Goal: Information Seeking & Learning: Check status

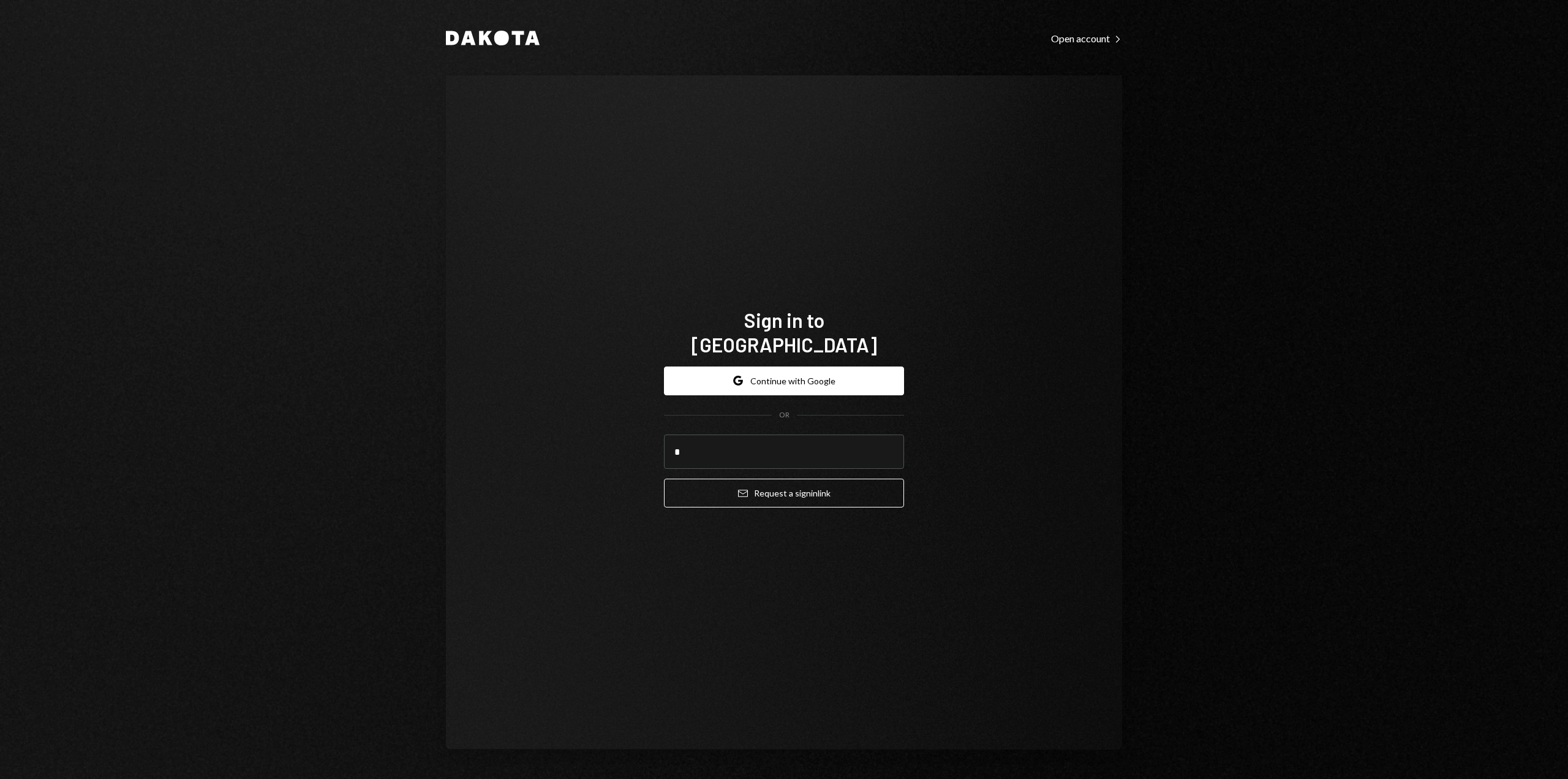
type input "**********"
click at [714, 492] on button "Email Request a sign in link" at bounding box center [784, 493] width 240 height 29
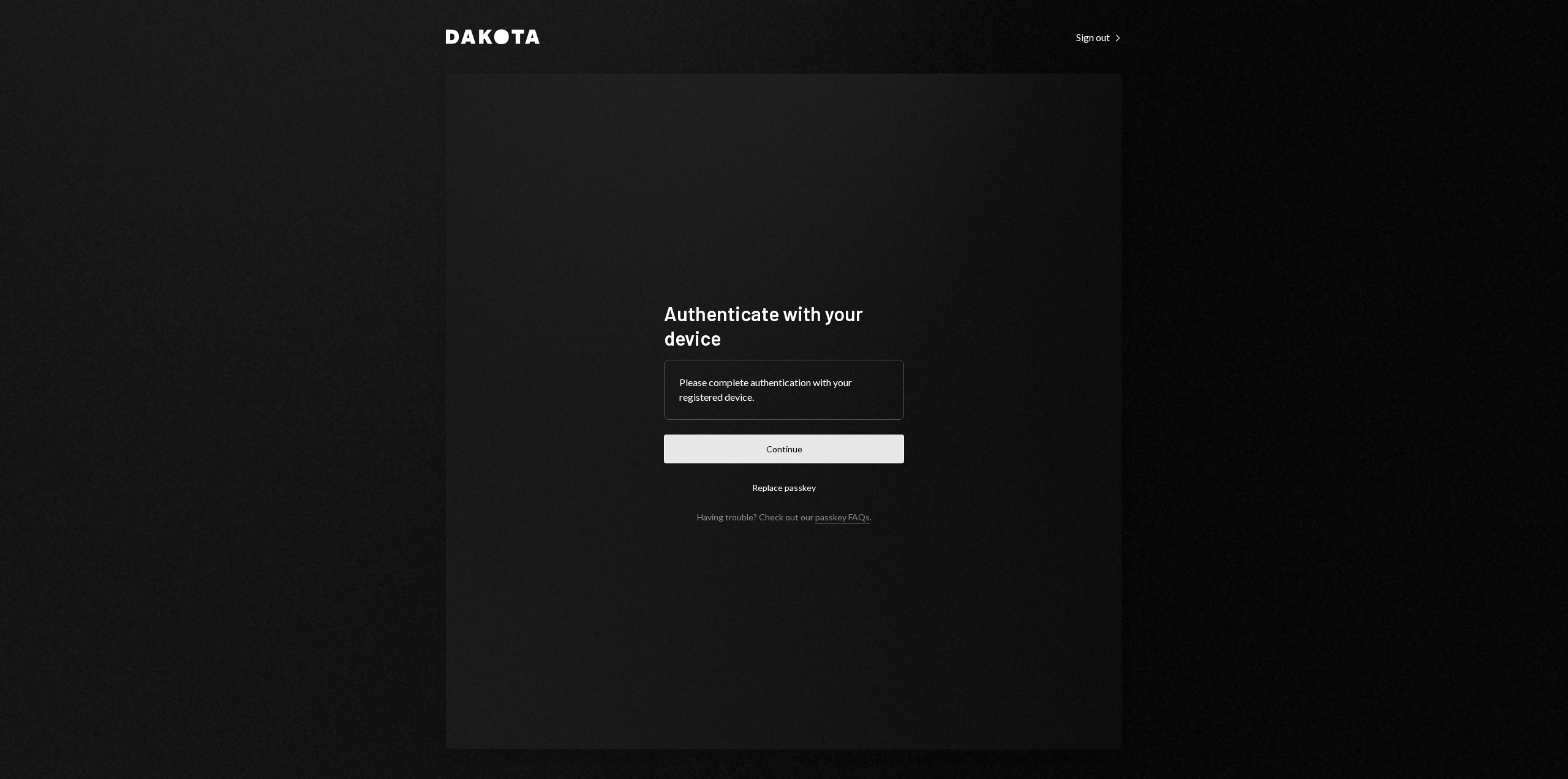
click at [863, 454] on button "Continue" at bounding box center [784, 449] width 240 height 29
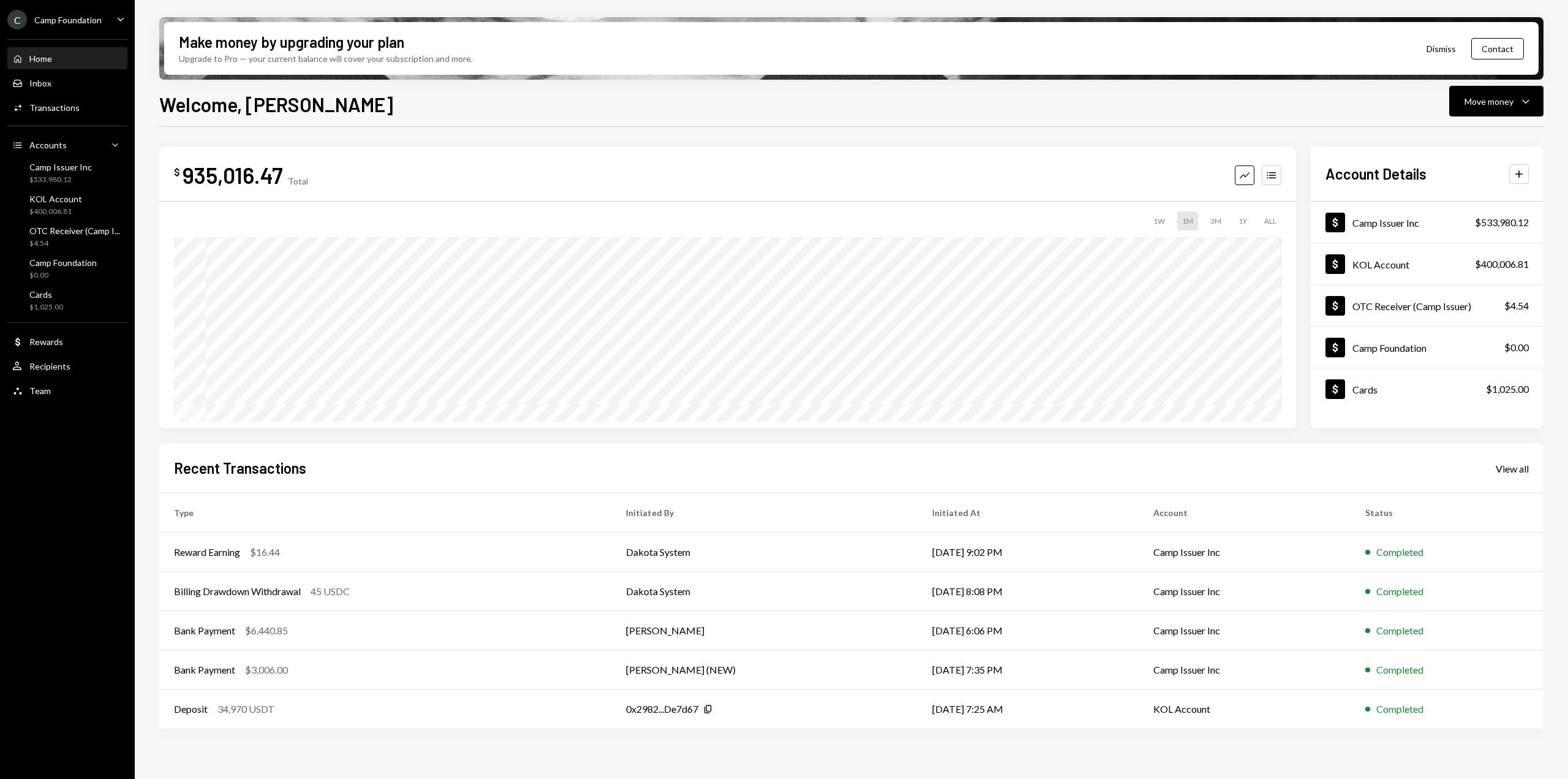
click at [115, 18] on icon "Caret Down" at bounding box center [120, 19] width 14 height 14
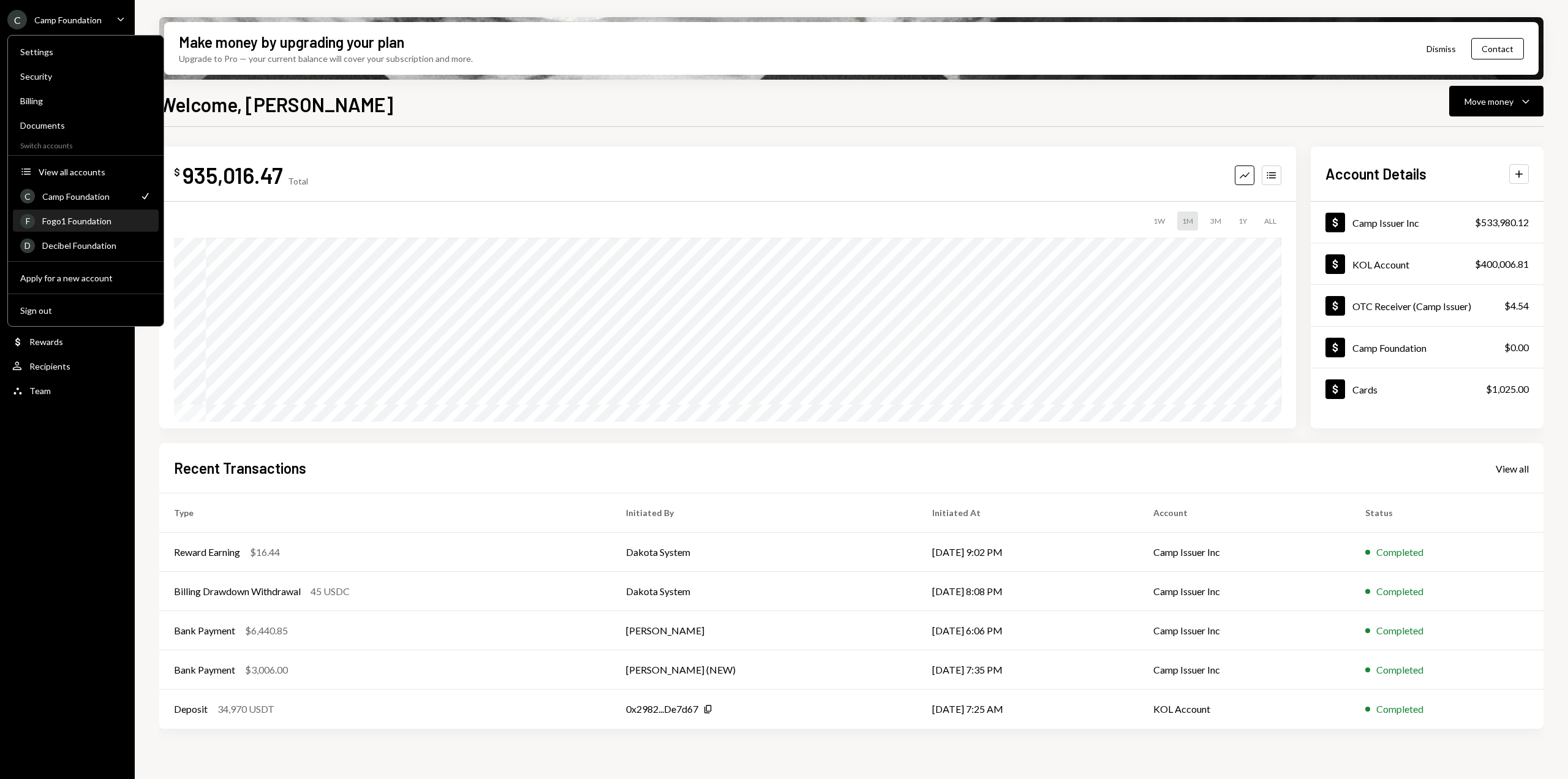
click at [79, 214] on div "F Fogo1 Foundation" at bounding box center [86, 221] width 131 height 21
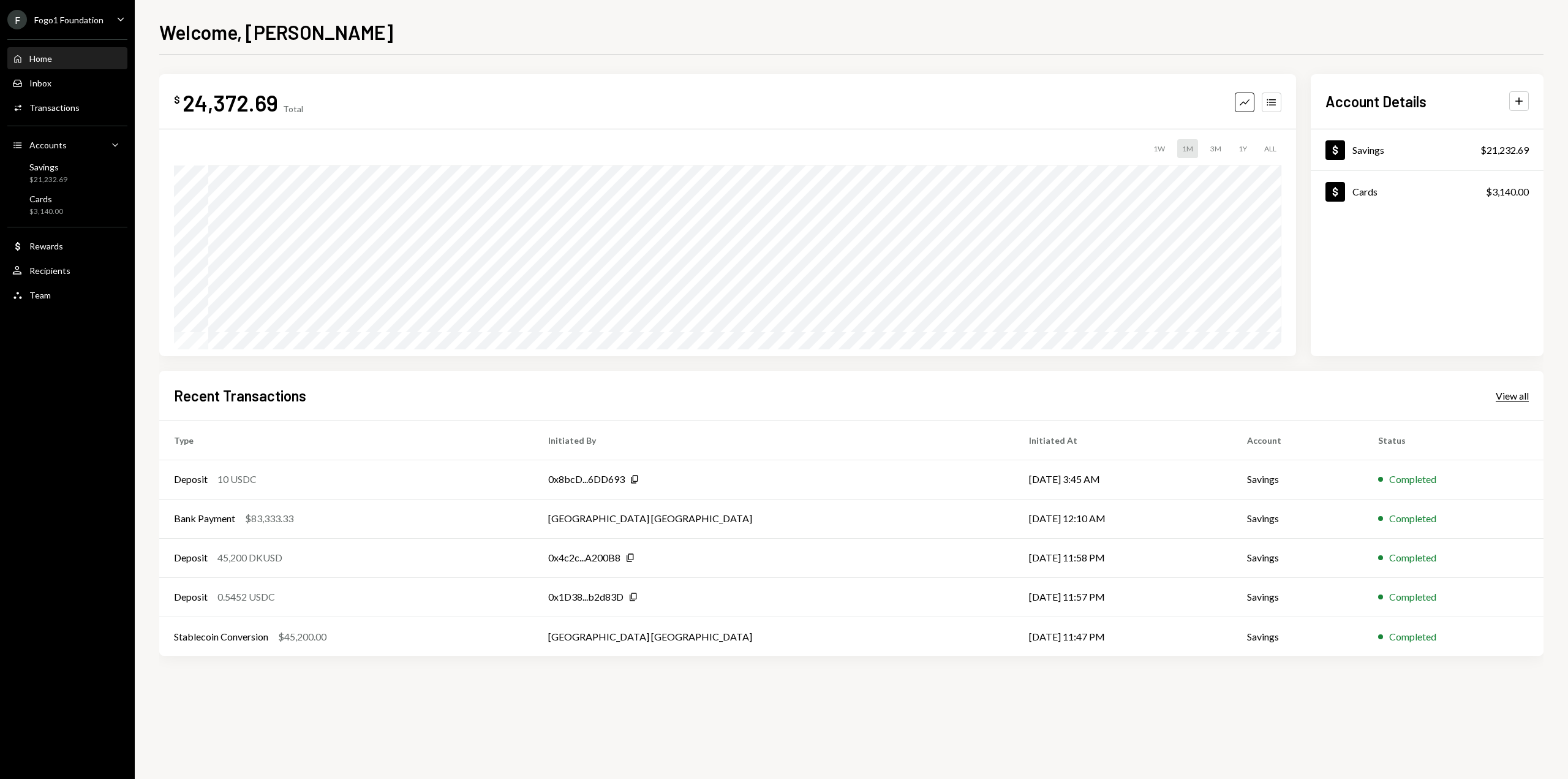
click at [1507, 399] on div "View all" at bounding box center [1512, 395] width 33 height 12
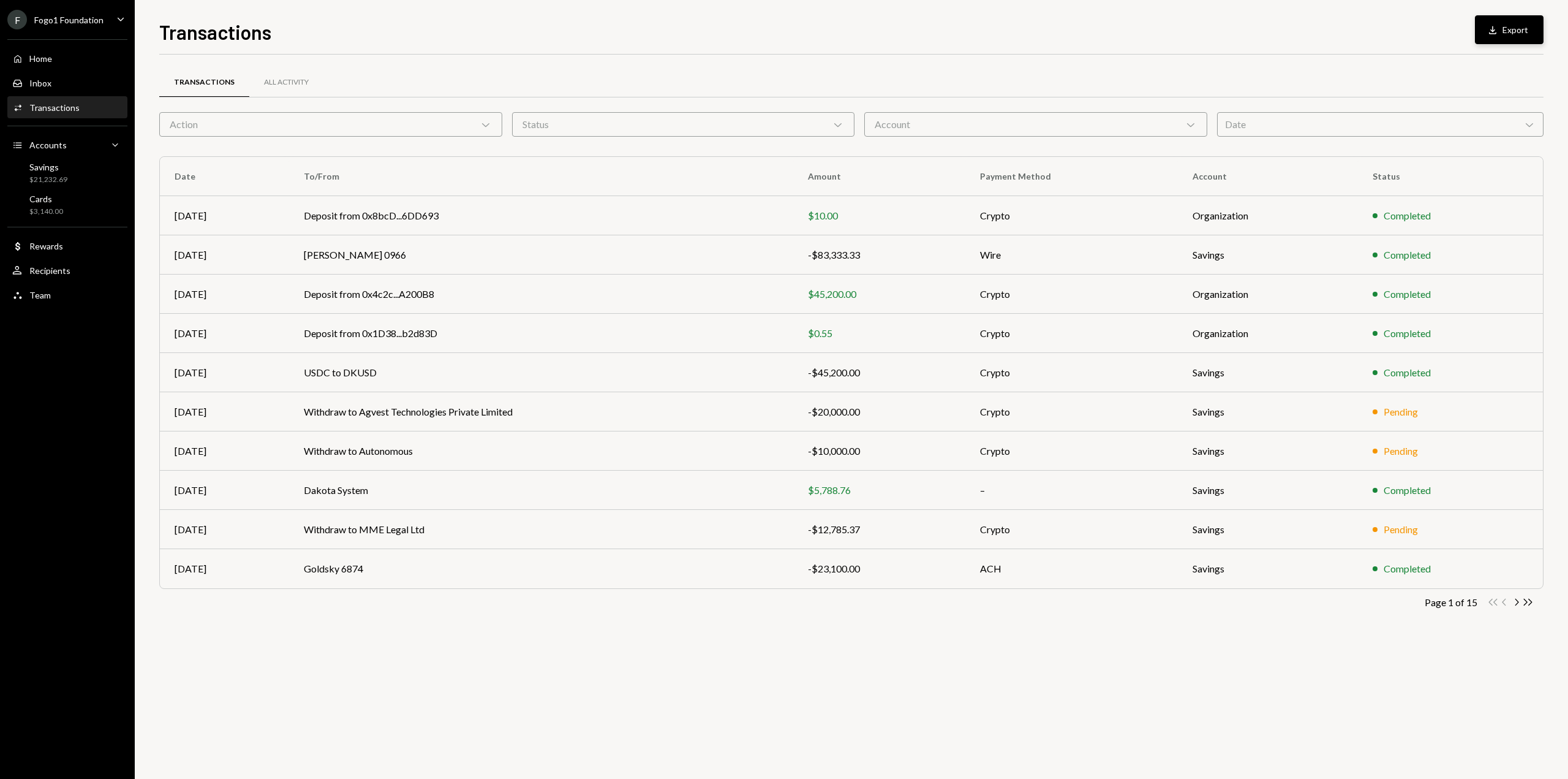
click at [1508, 31] on button "Download Export" at bounding box center [1509, 30] width 69 height 29
click at [48, 210] on div "$3,140.00" at bounding box center [46, 211] width 34 height 10
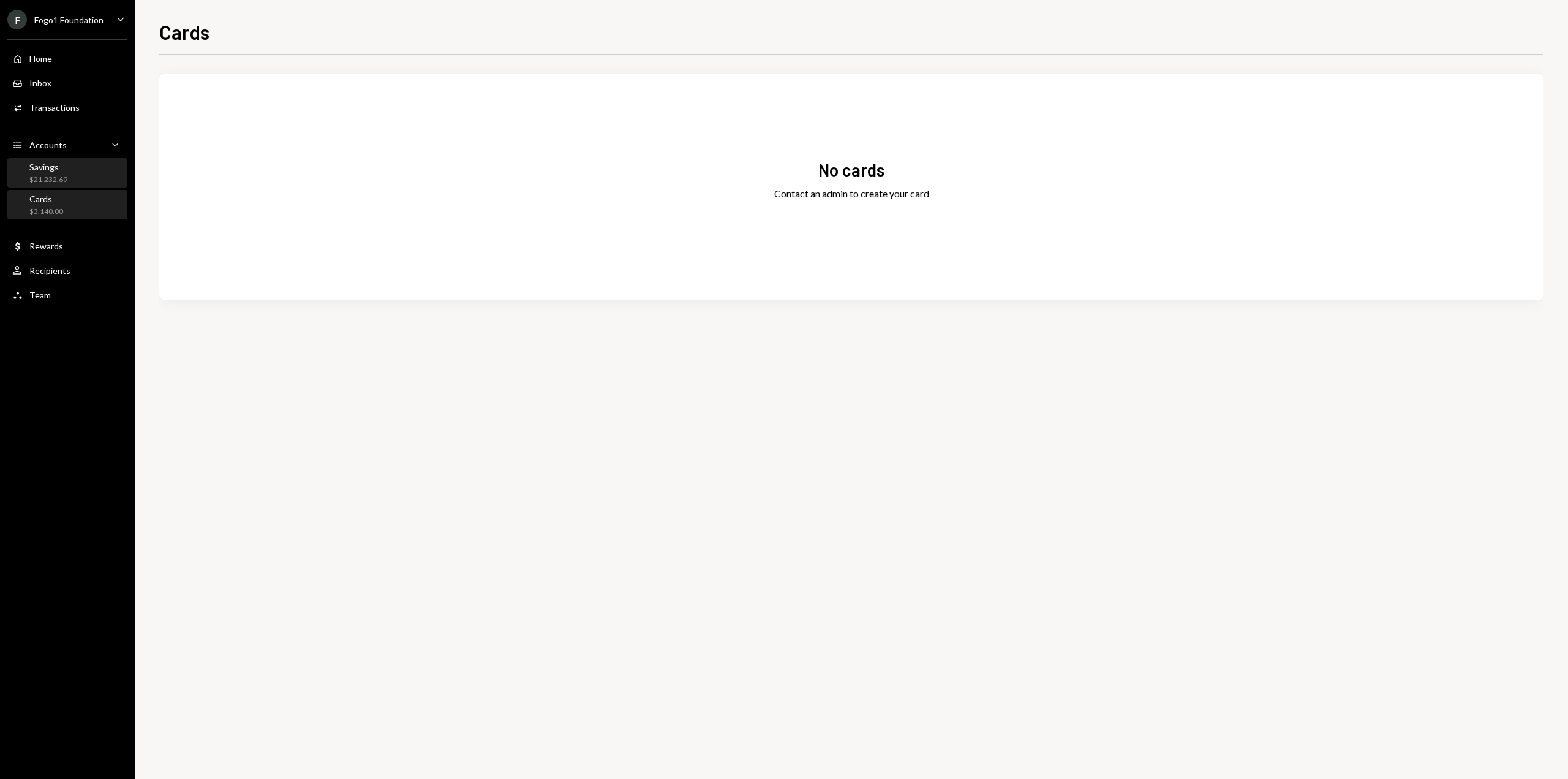
click at [85, 180] on div "Savings $21,232.69" at bounding box center [67, 173] width 110 height 23
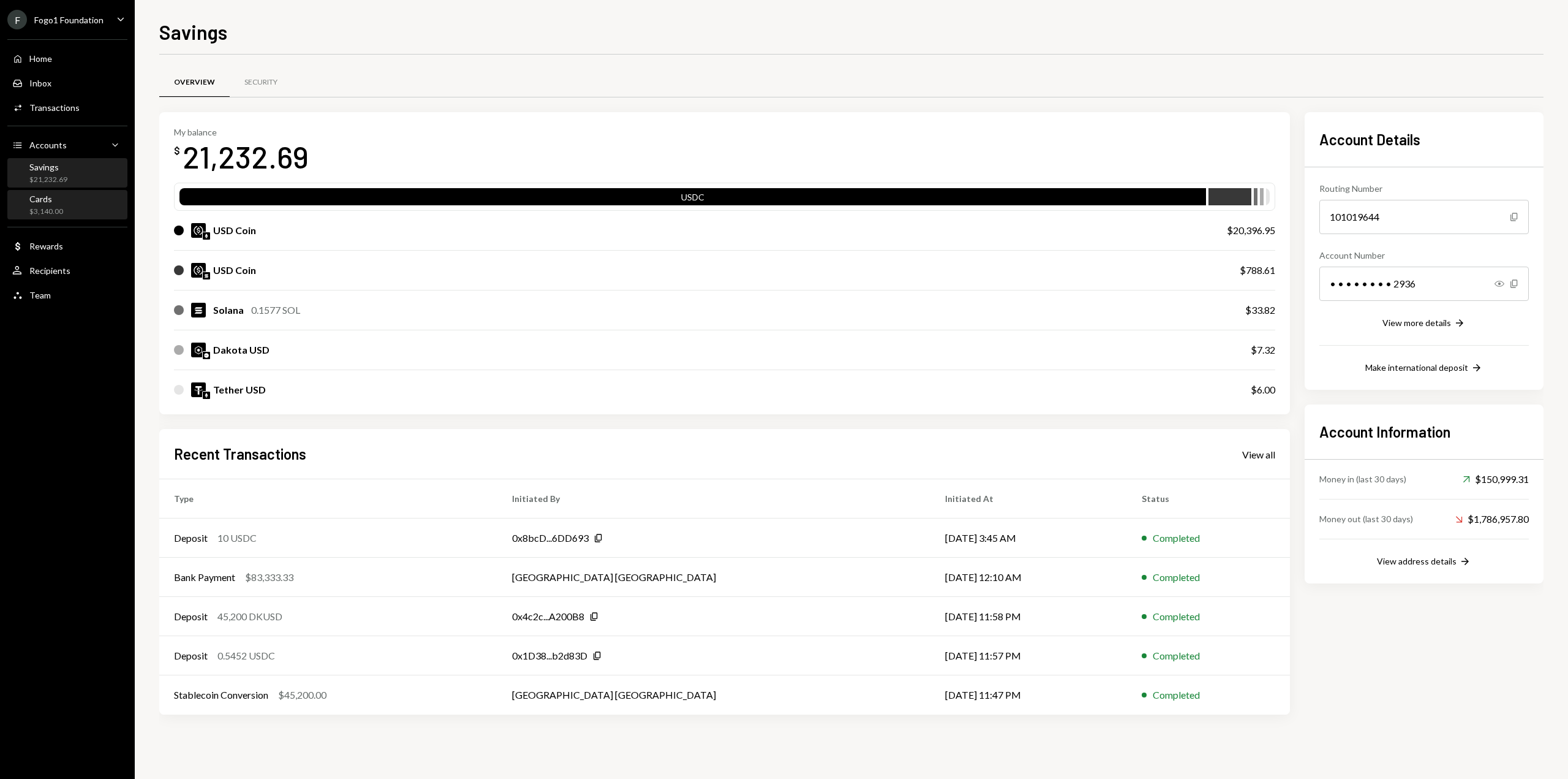
click at [77, 214] on div "Cards $3,140.00" at bounding box center [67, 205] width 110 height 23
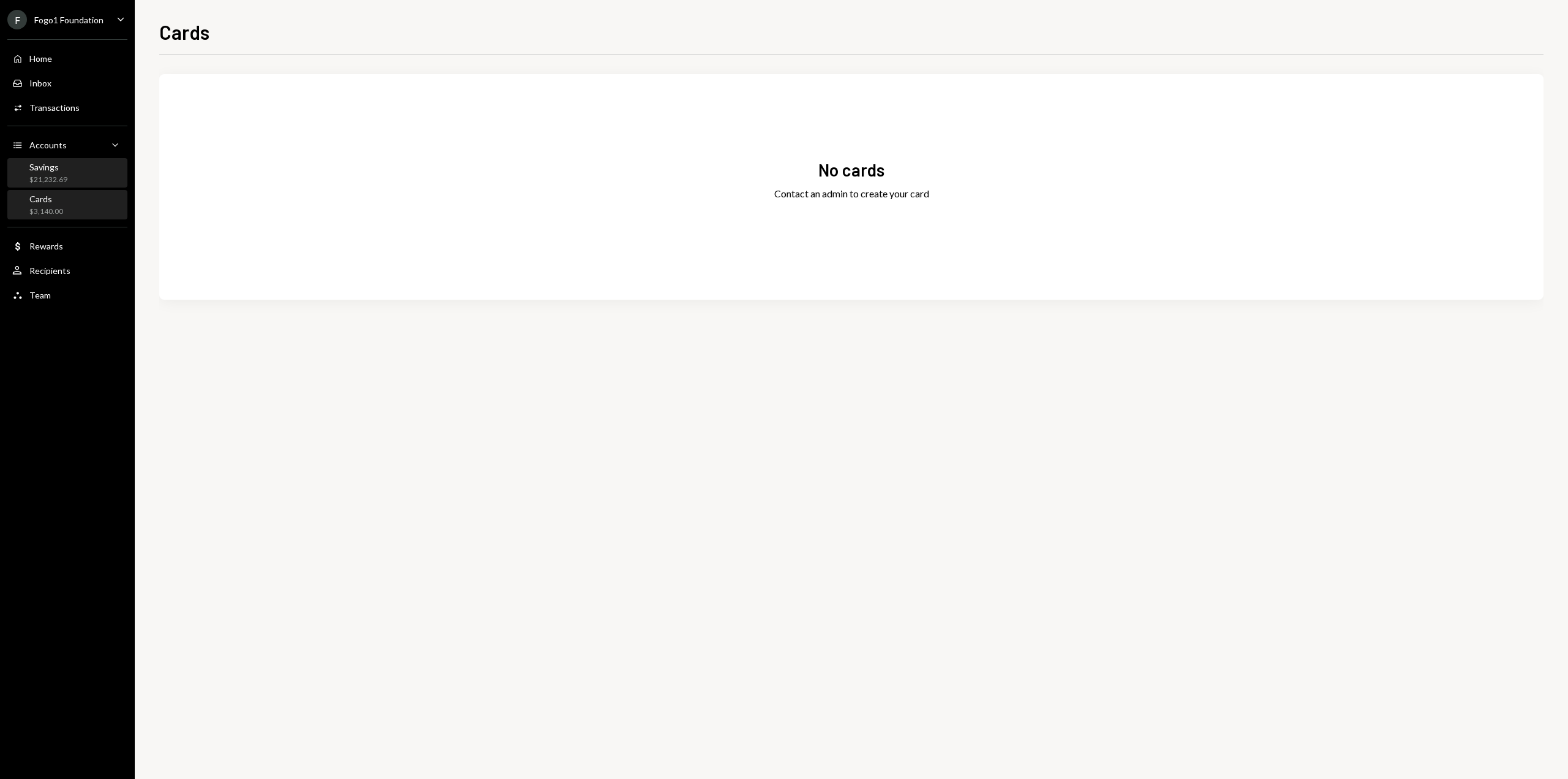
click at [79, 173] on div "Savings $21,232.69" at bounding box center [67, 173] width 110 height 23
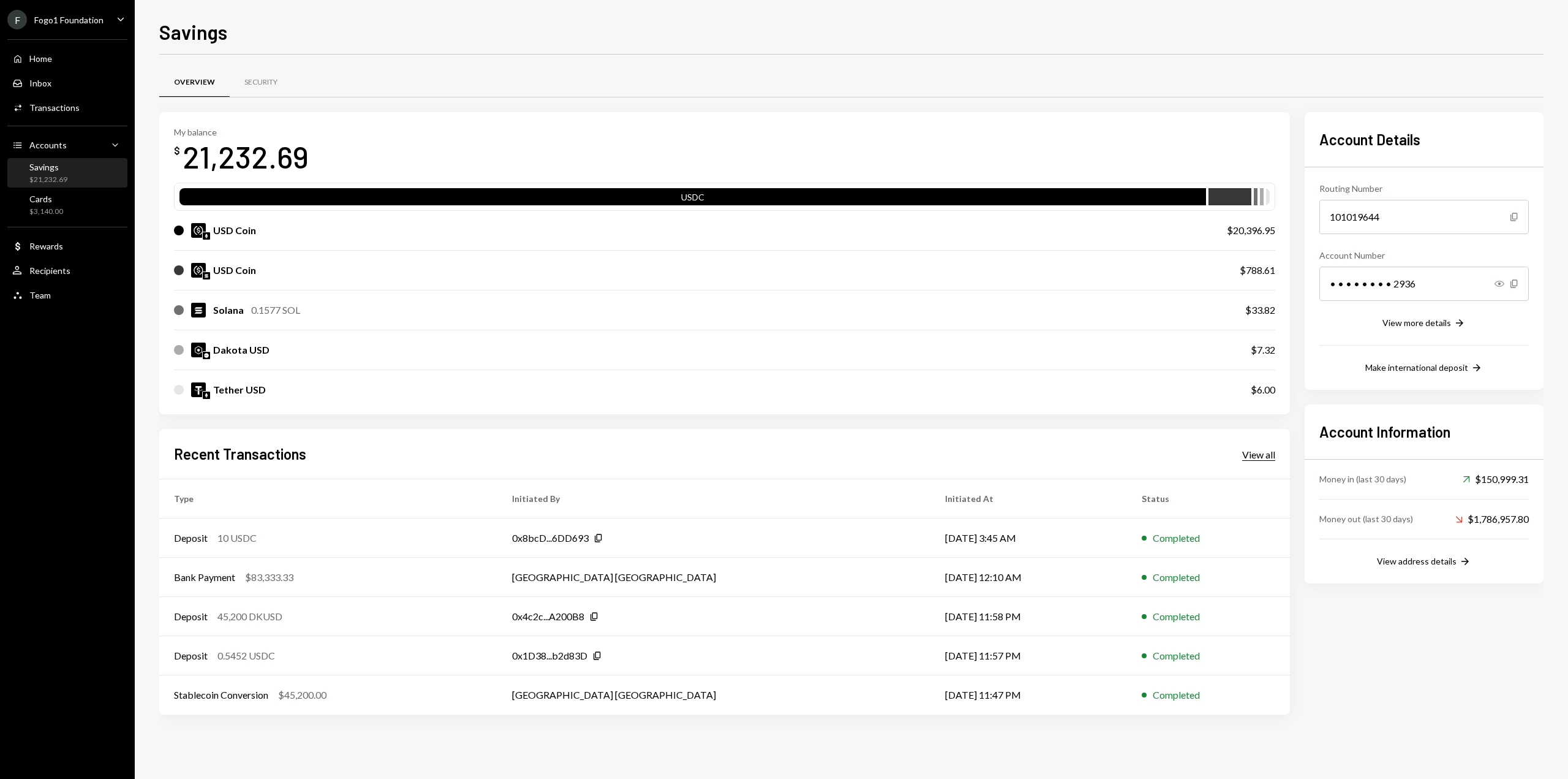
click at [1246, 454] on div "View all" at bounding box center [1259, 454] width 33 height 12
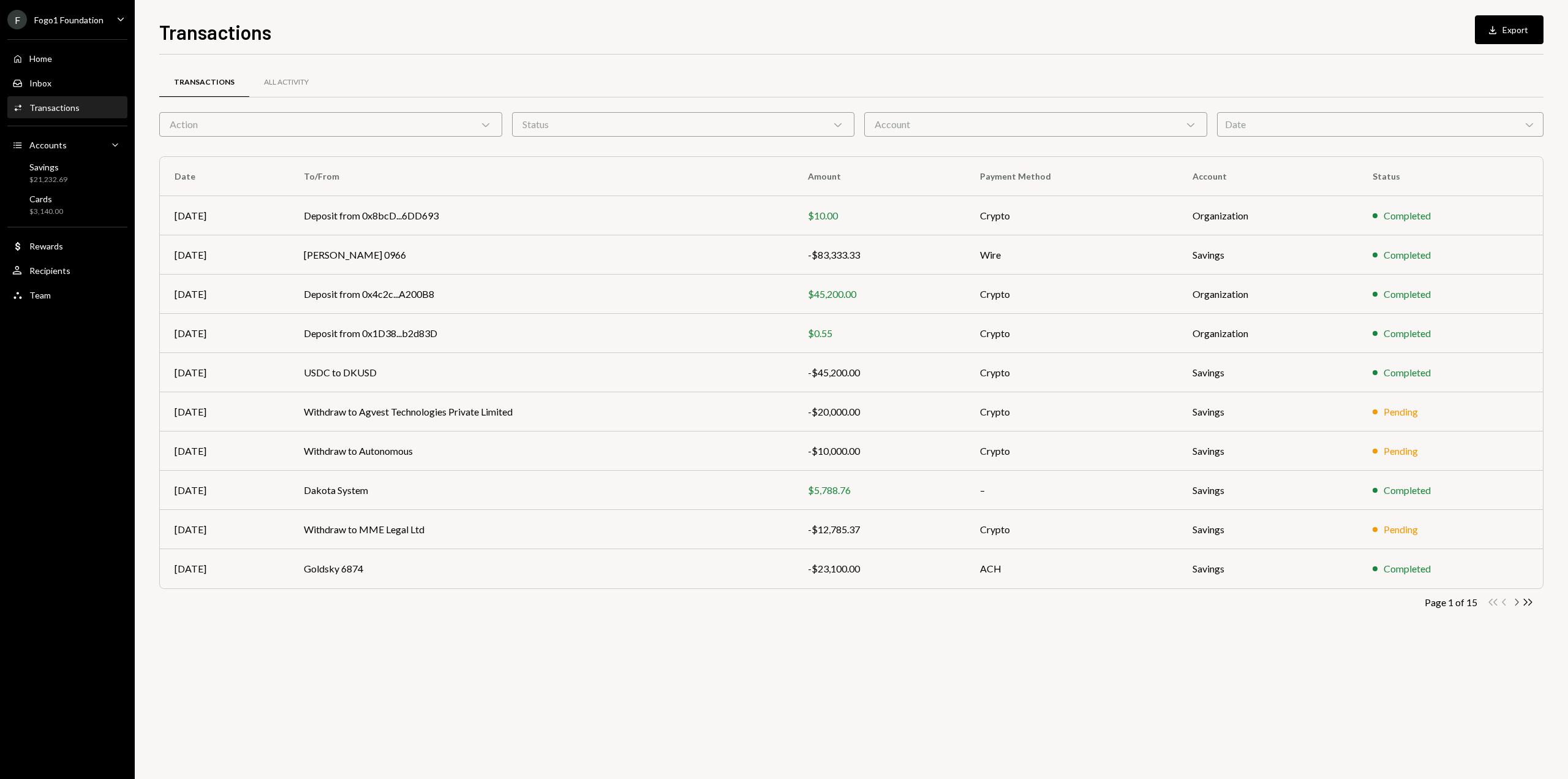
click at [1517, 604] on icon "Chevron Right" at bounding box center [1517, 602] width 12 height 12
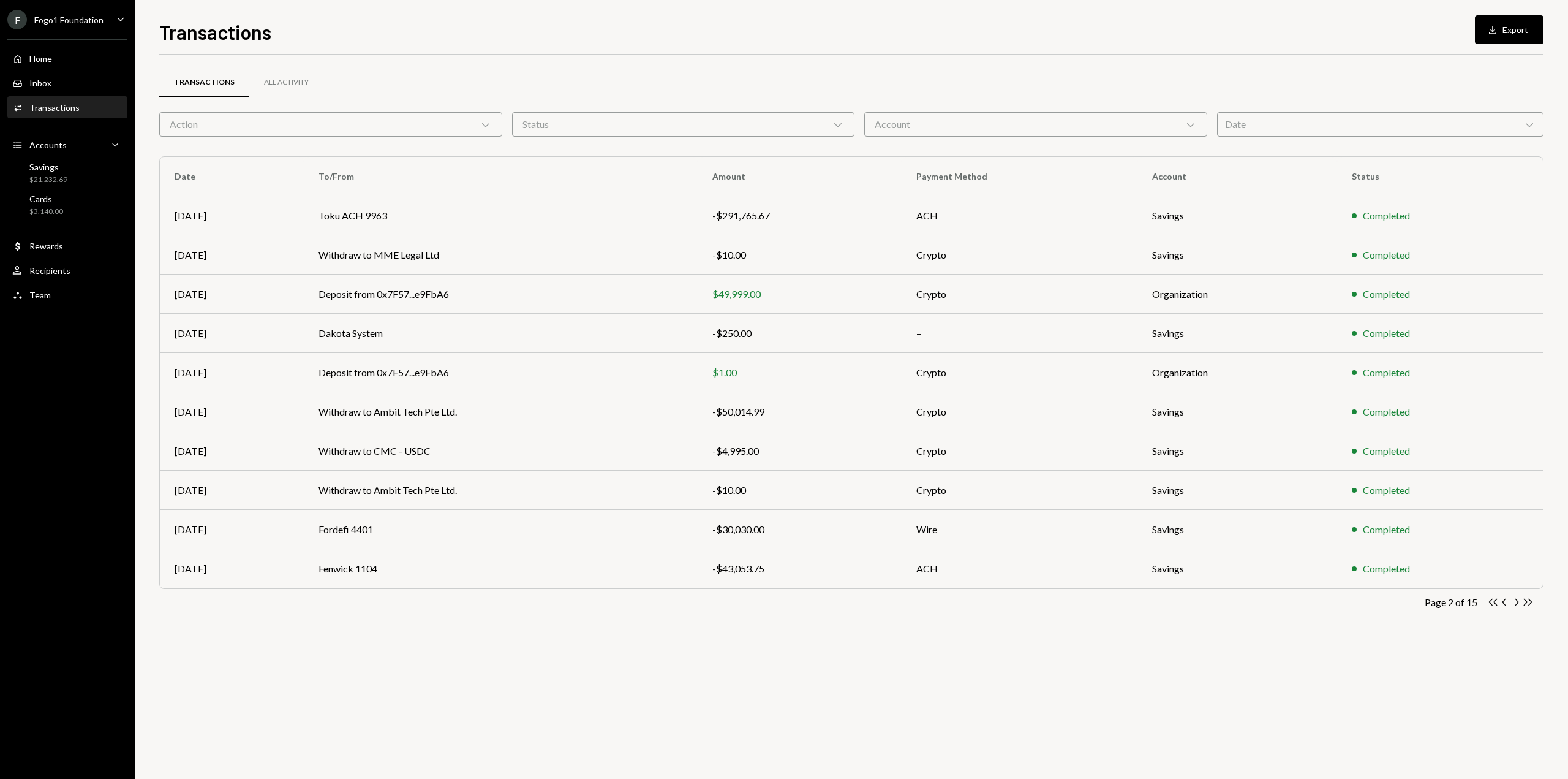
click at [1518, 605] on icon "Chevron Right" at bounding box center [1517, 602] width 12 height 12
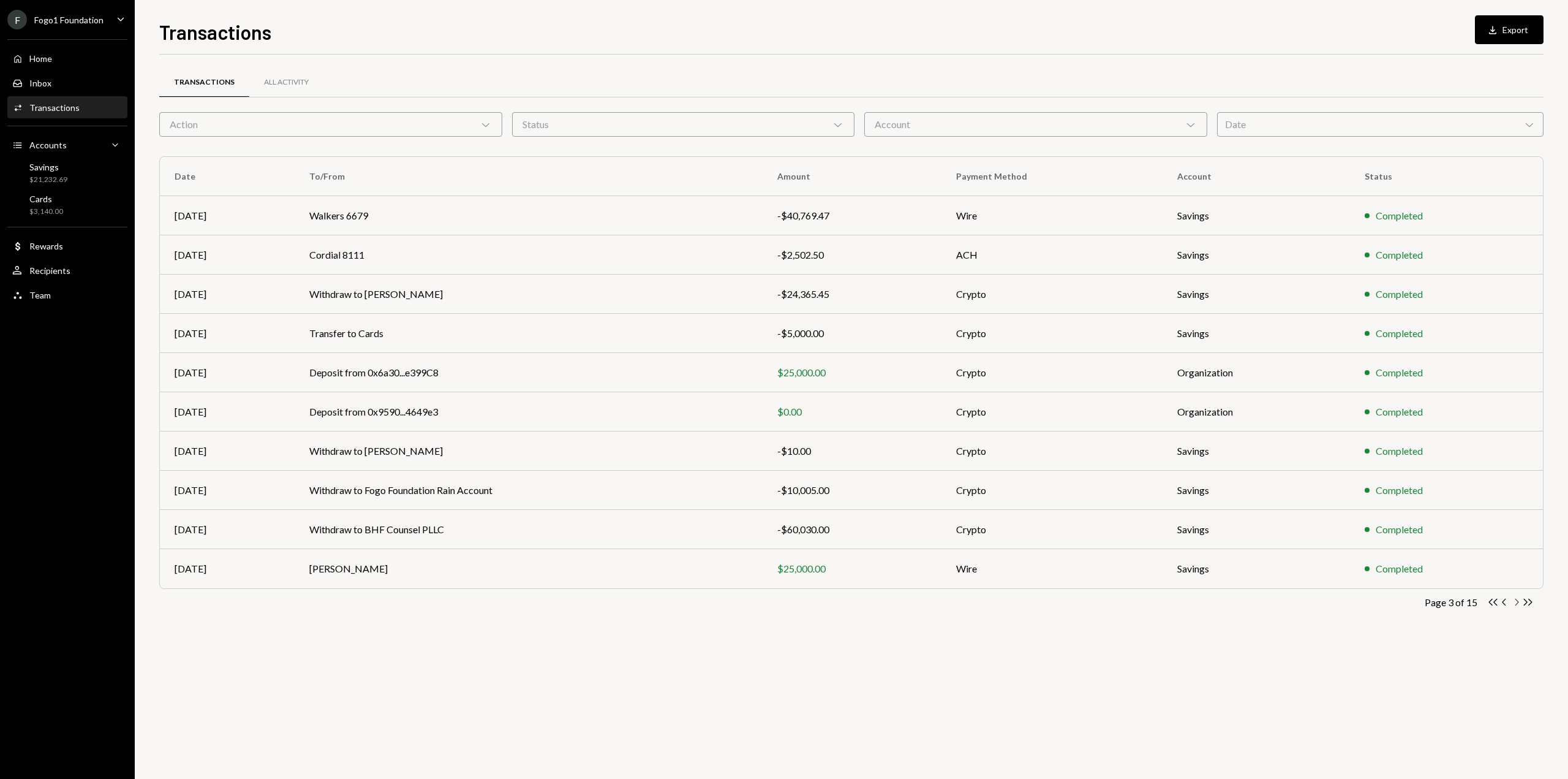
click at [1518, 605] on icon "Chevron Right" at bounding box center [1517, 602] width 12 height 12
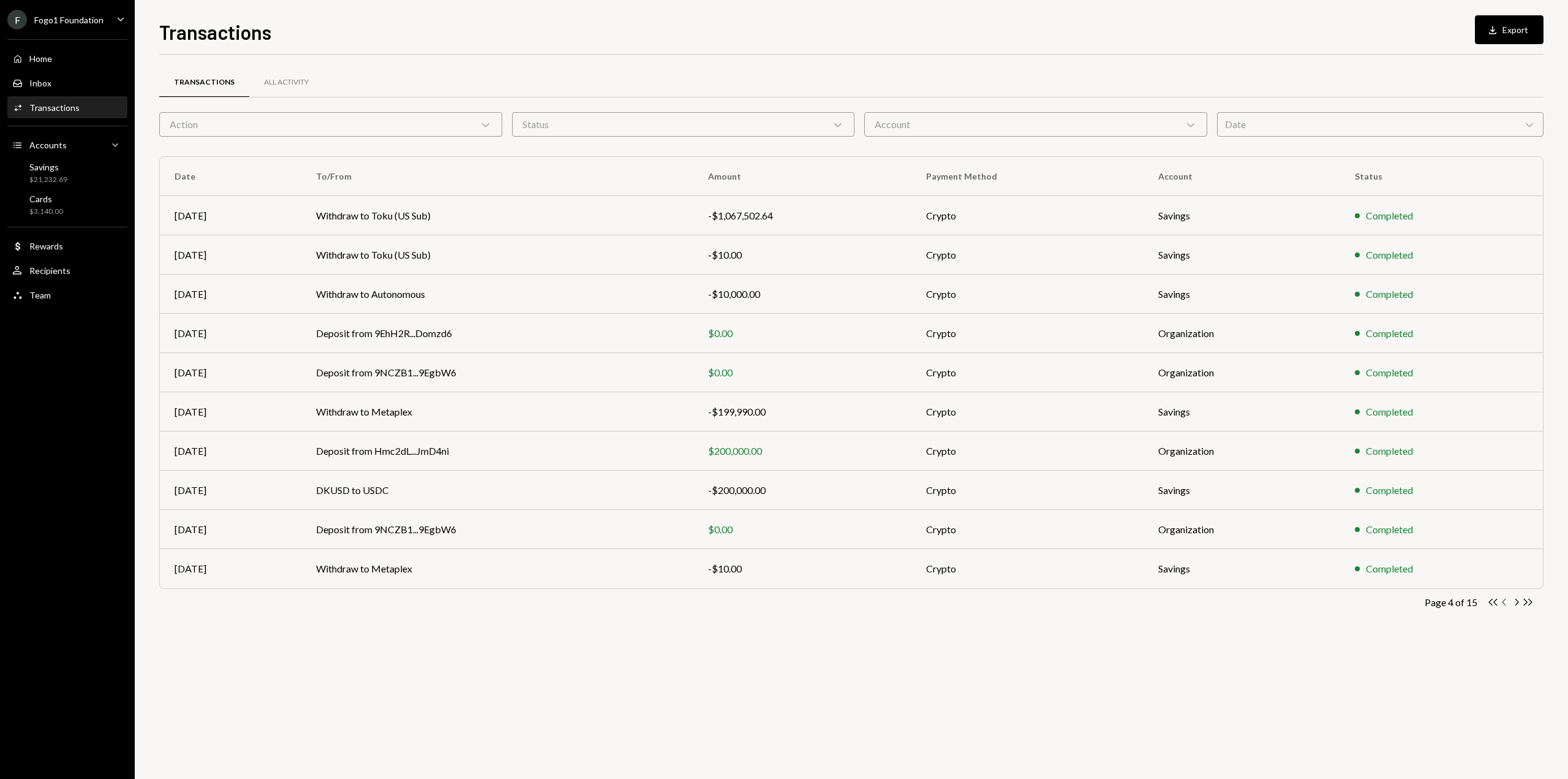
click at [1504, 604] on icon "button" at bounding box center [1504, 602] width 4 height 6
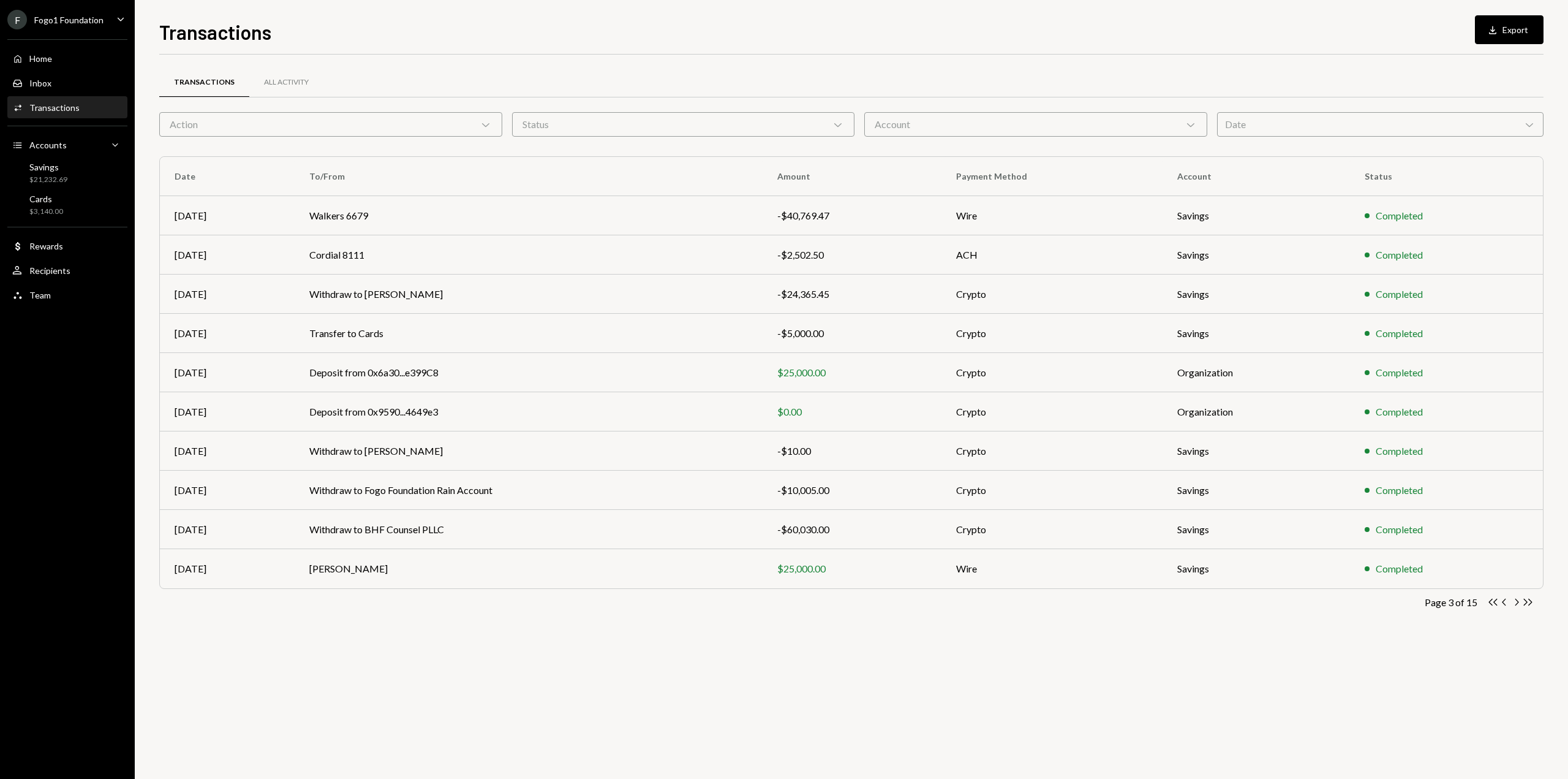
click at [1505, 602] on icon "Chevron Left" at bounding box center [1505, 602] width 12 height 12
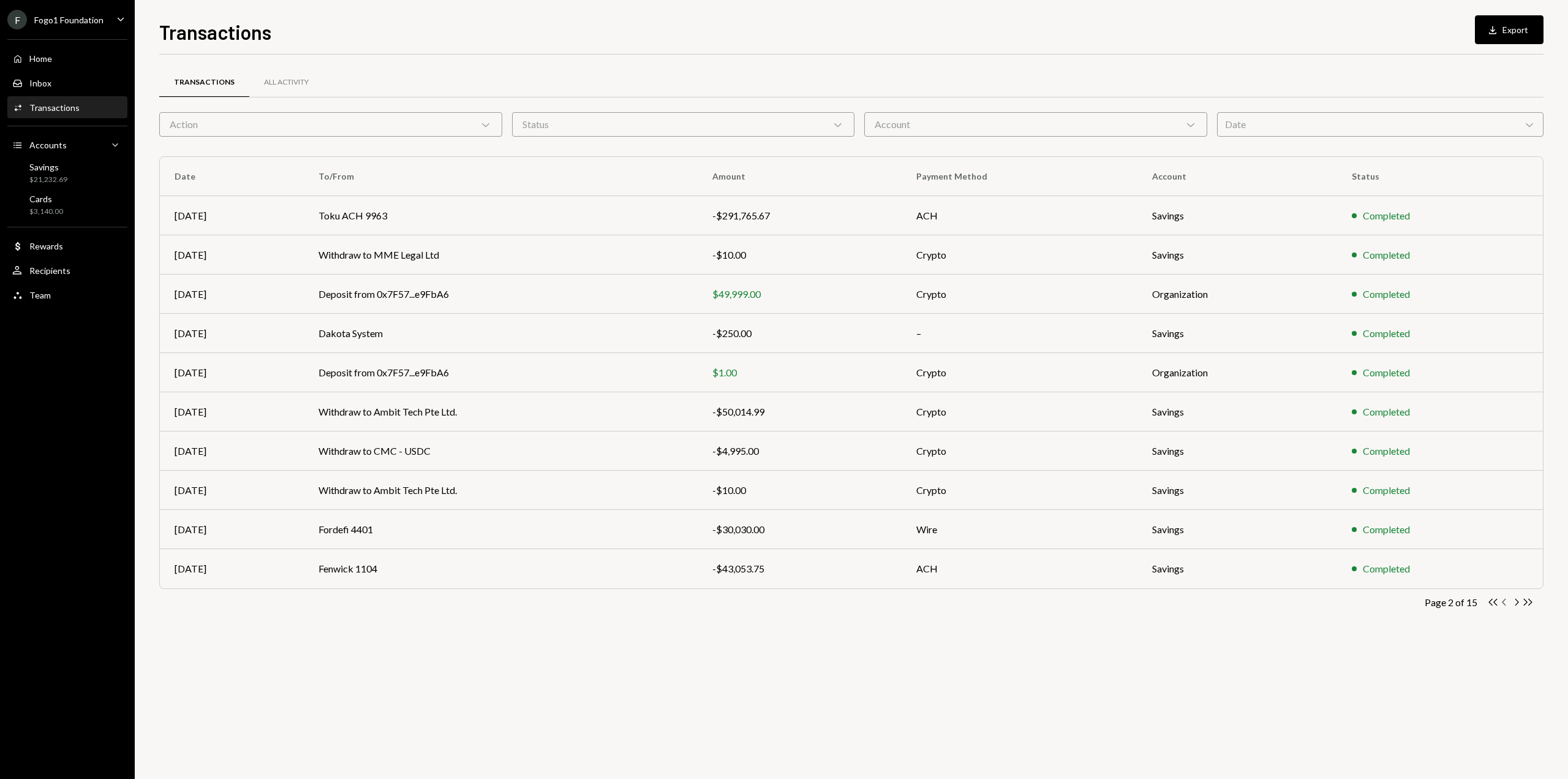
click at [1505, 604] on icon "button" at bounding box center [1504, 602] width 4 height 6
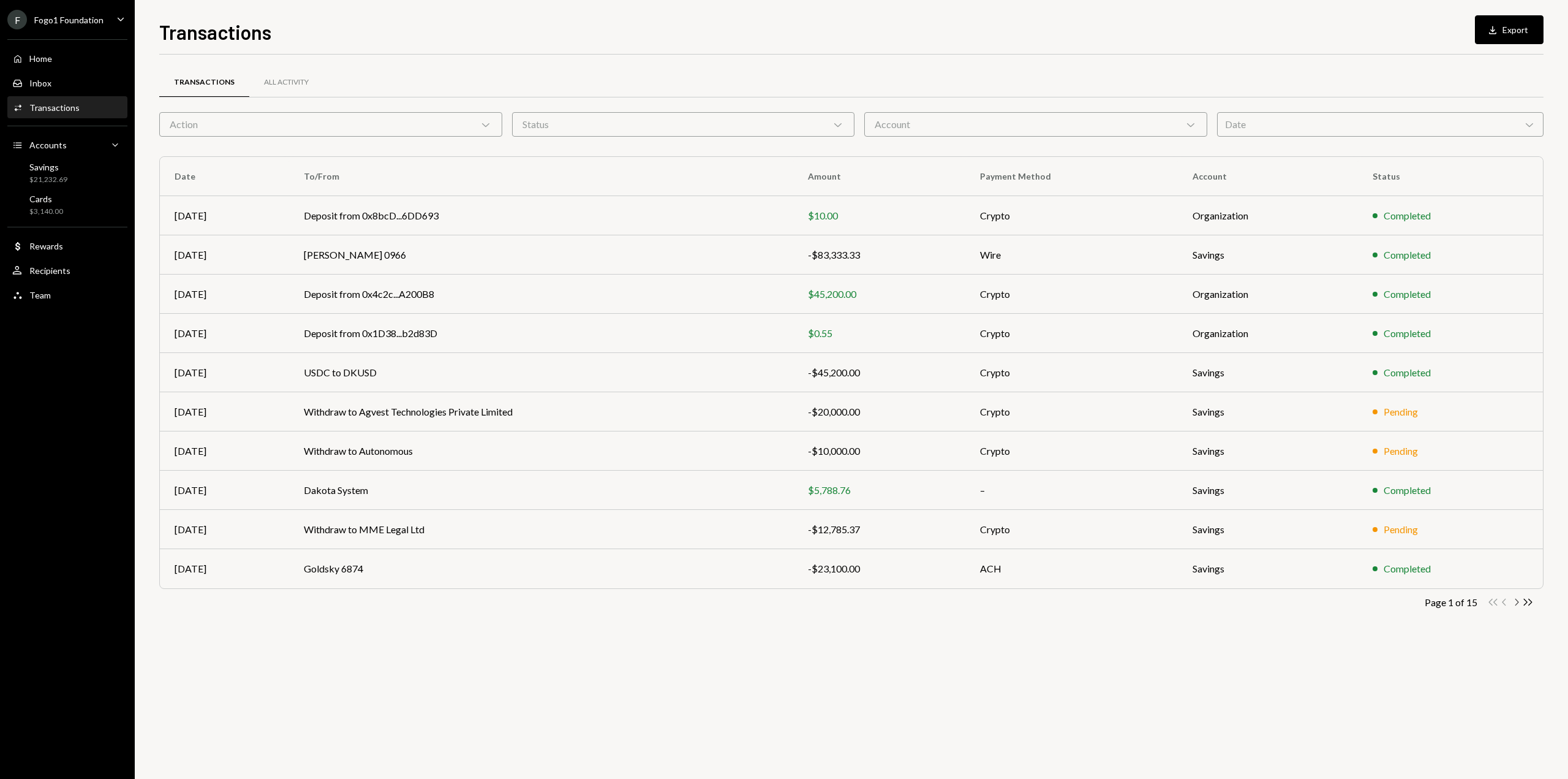
click at [1518, 603] on icon "button" at bounding box center [1517, 602] width 4 height 6
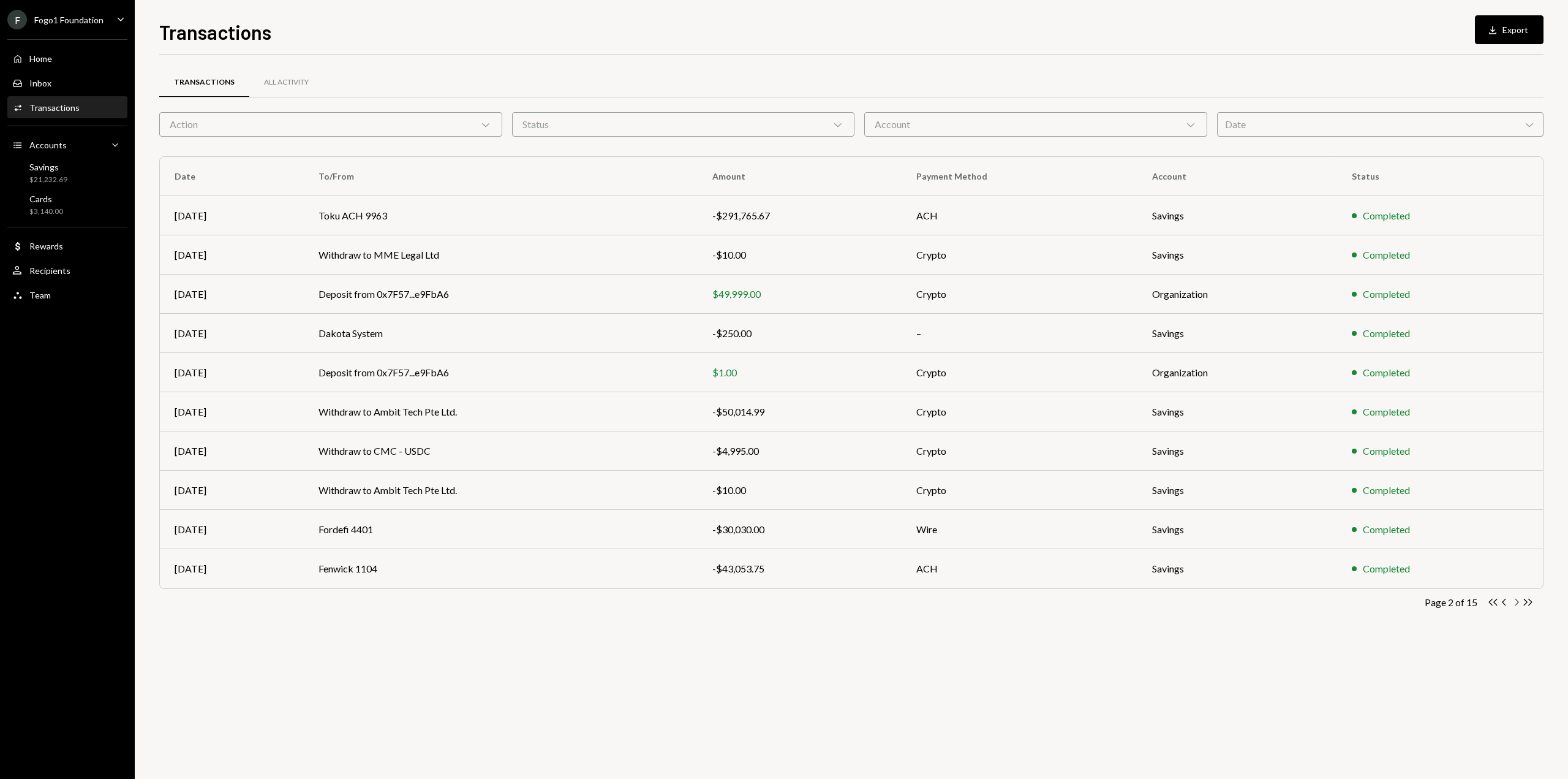
click at [1518, 604] on icon "Chevron Right" at bounding box center [1517, 602] width 12 height 12
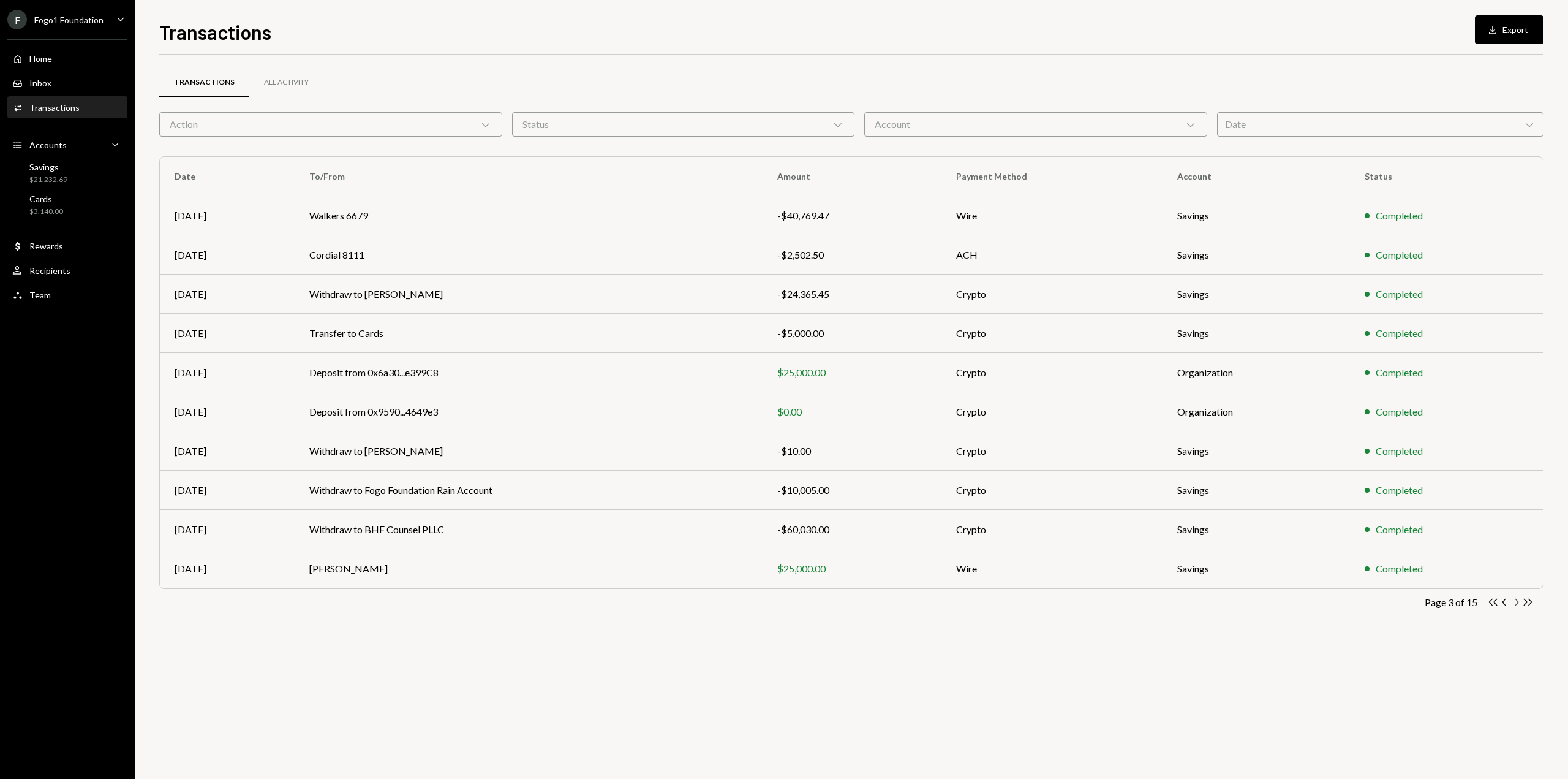
click at [1518, 604] on icon "Chevron Right" at bounding box center [1517, 602] width 12 height 12
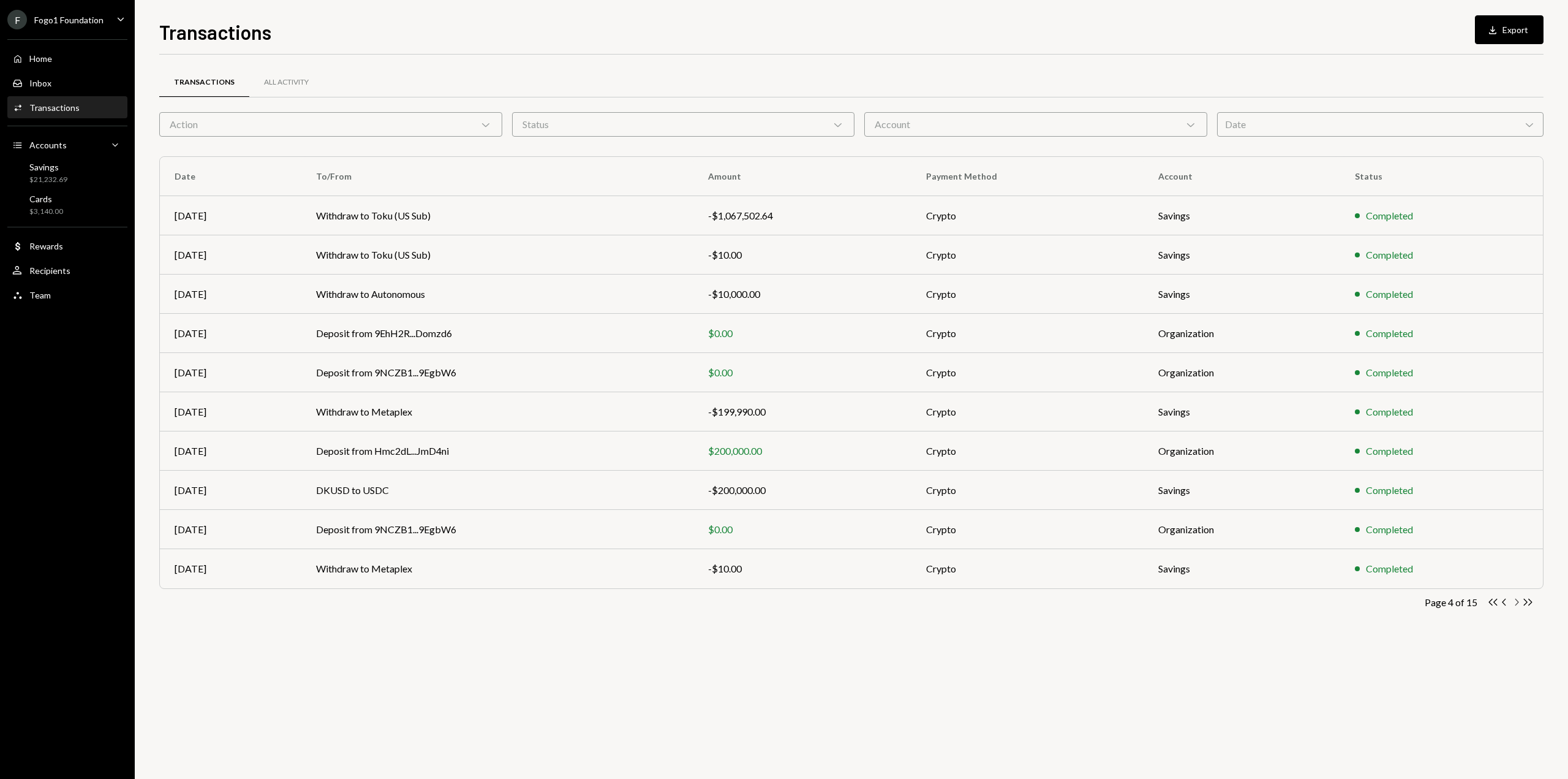
click at [1518, 604] on icon "Chevron Right" at bounding box center [1517, 602] width 12 height 12
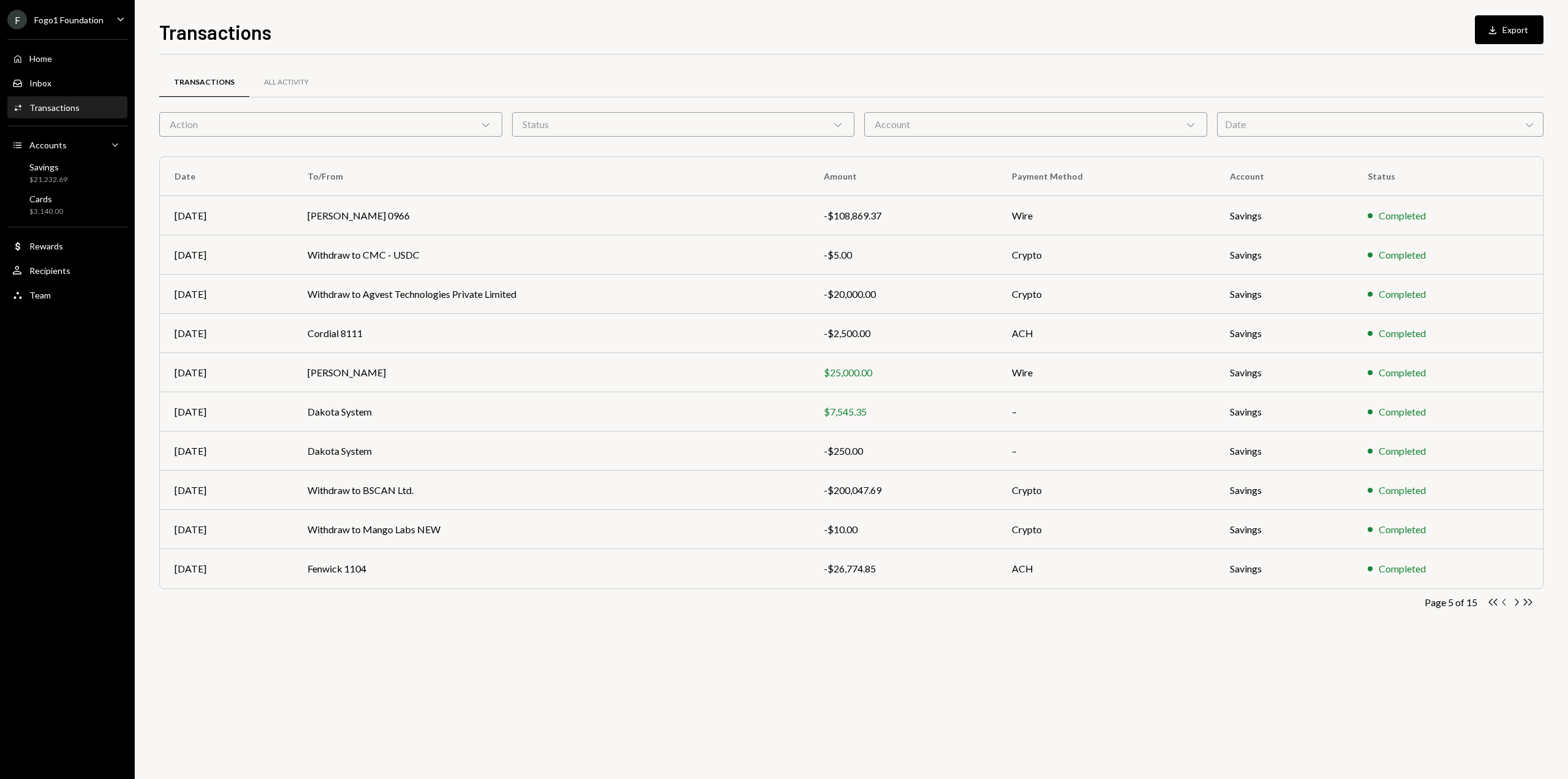
click at [1503, 604] on icon "Chevron Left" at bounding box center [1505, 602] width 12 height 12
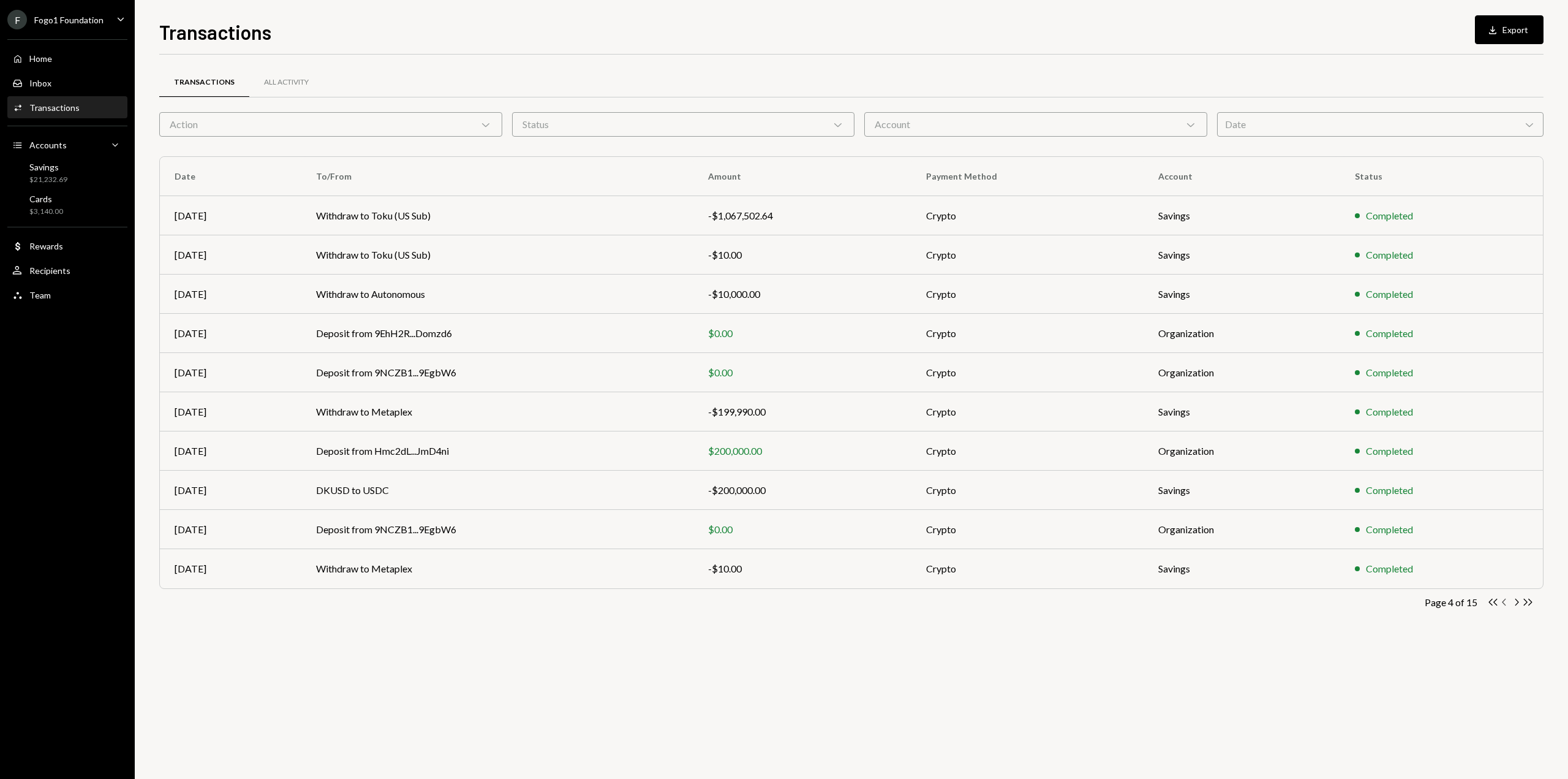
click at [1503, 604] on icon "Chevron Left" at bounding box center [1505, 602] width 12 height 12
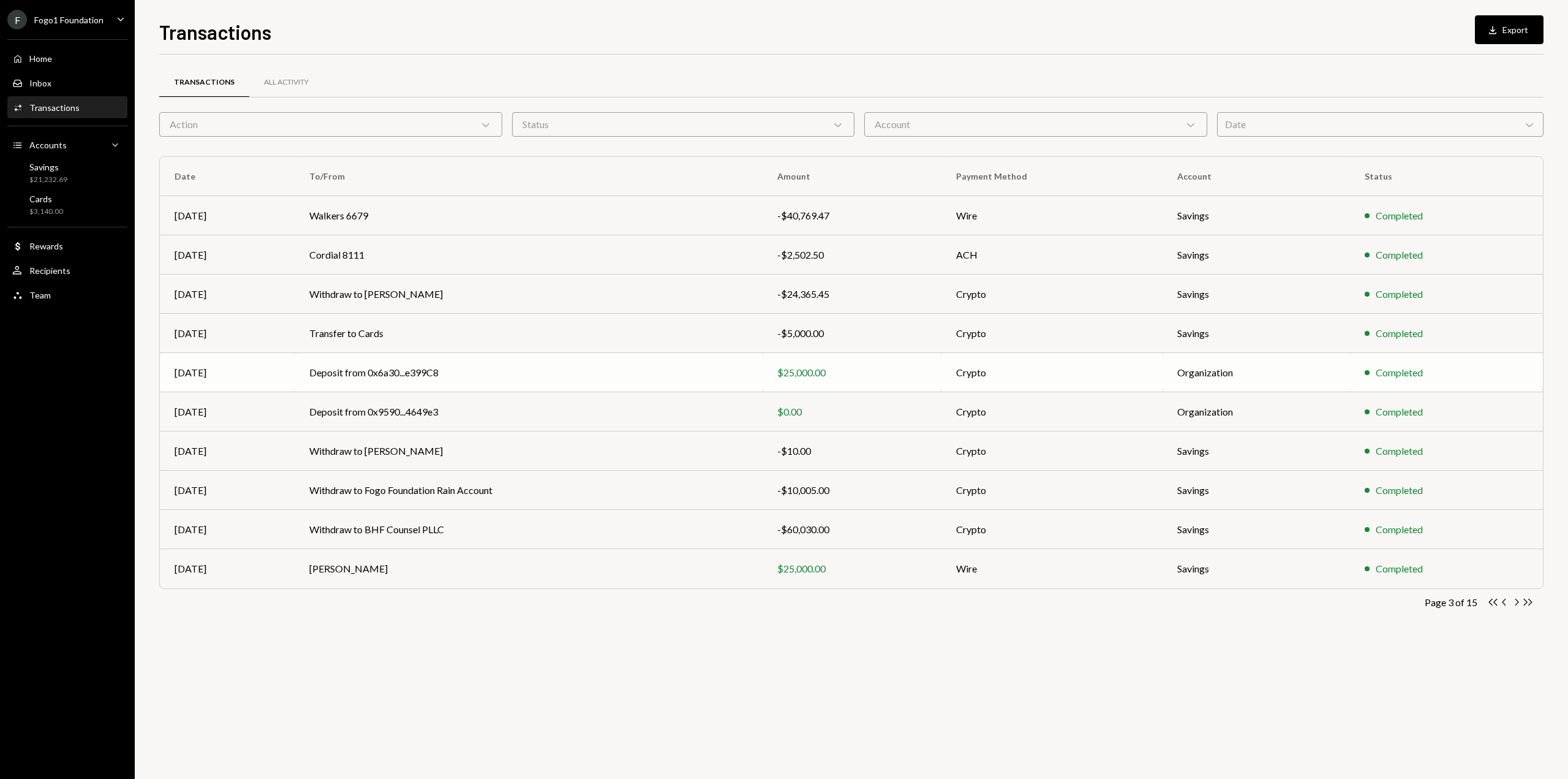
click at [556, 373] on td "Deposit from 0x6a30...e399C8" at bounding box center [529, 372] width 468 height 39
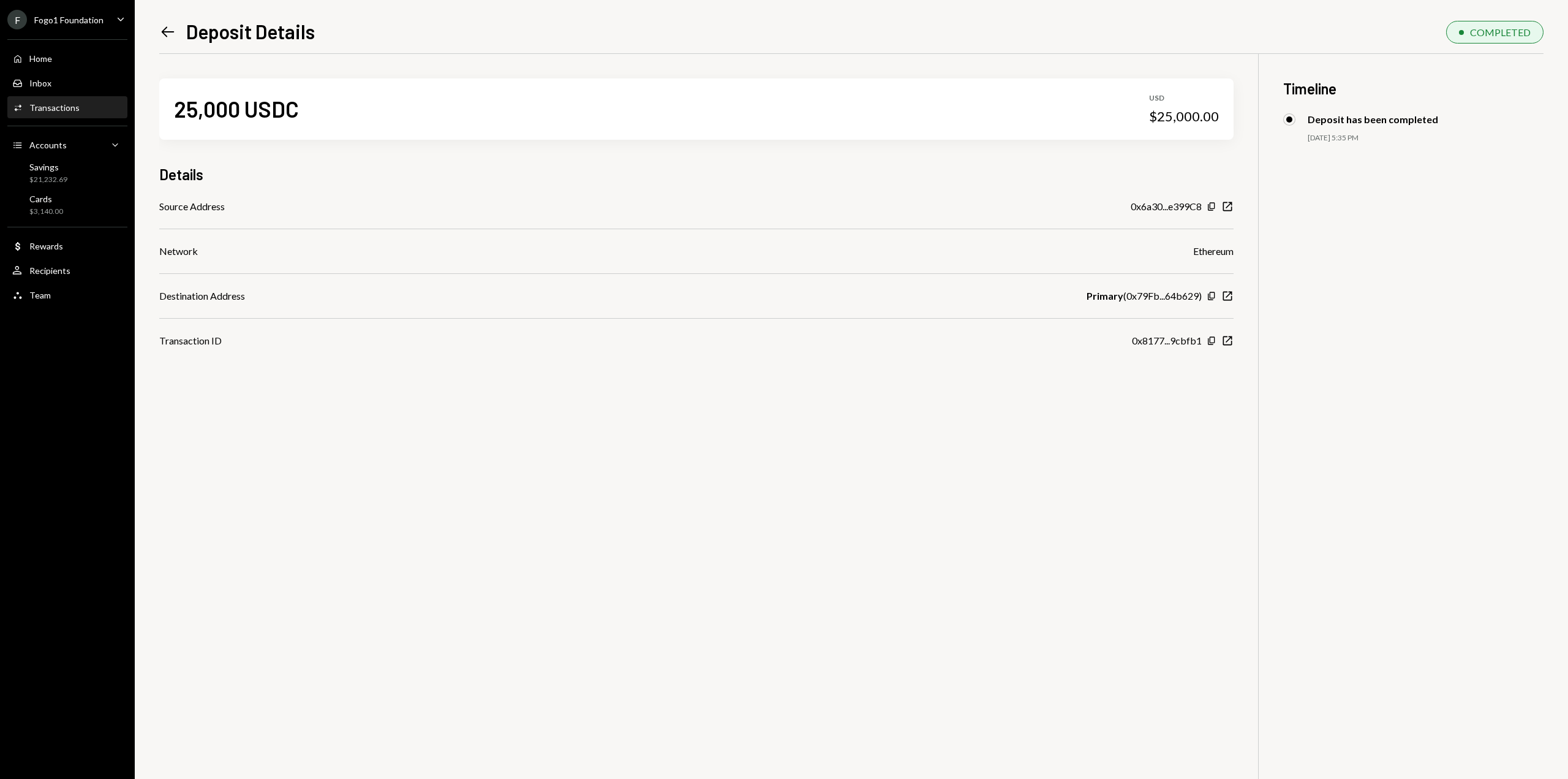
click at [169, 27] on icon "Left Arrow" at bounding box center [168, 32] width 17 height 17
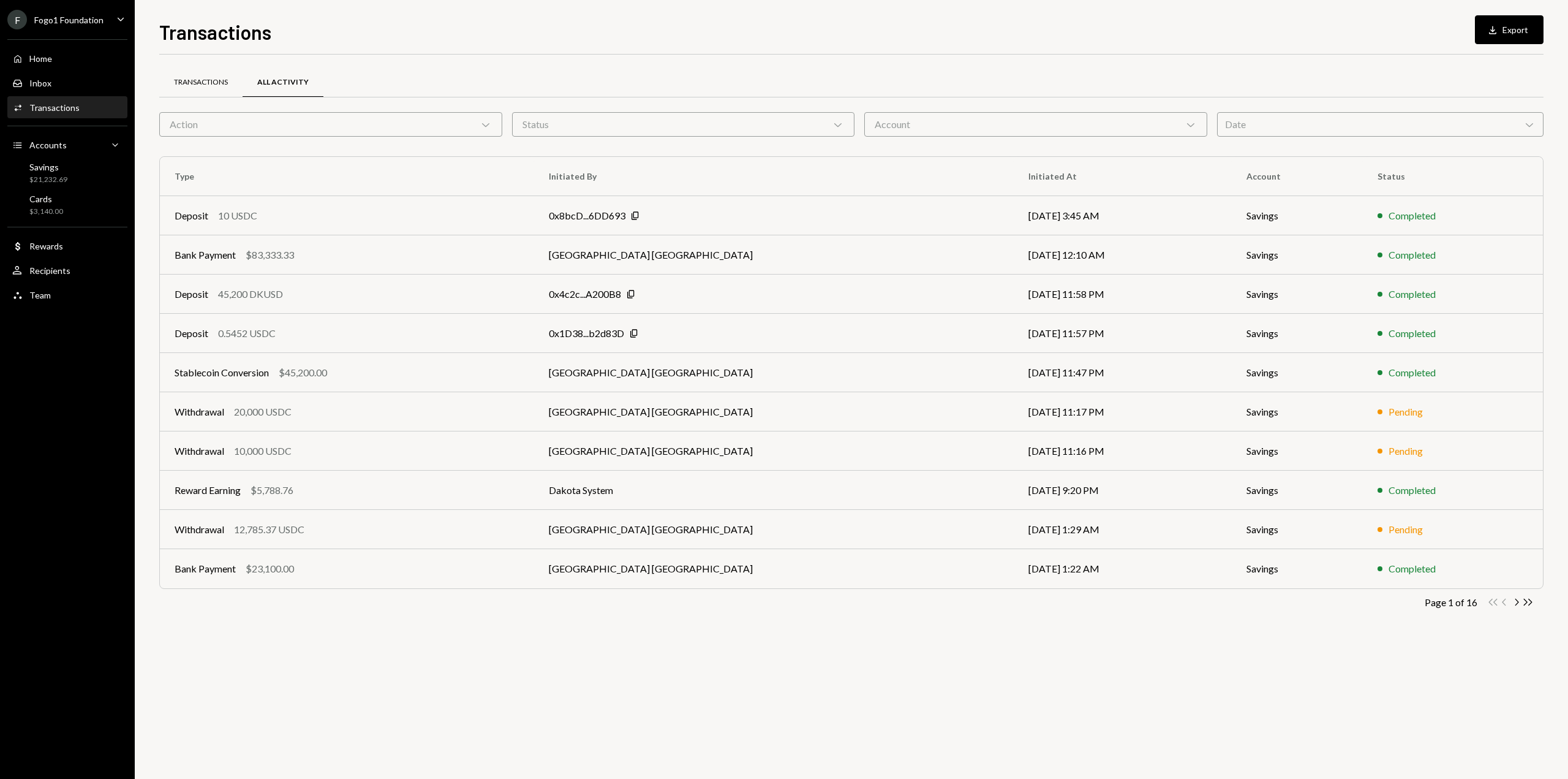
click at [220, 81] on div "Transactions" at bounding box center [201, 82] width 54 height 10
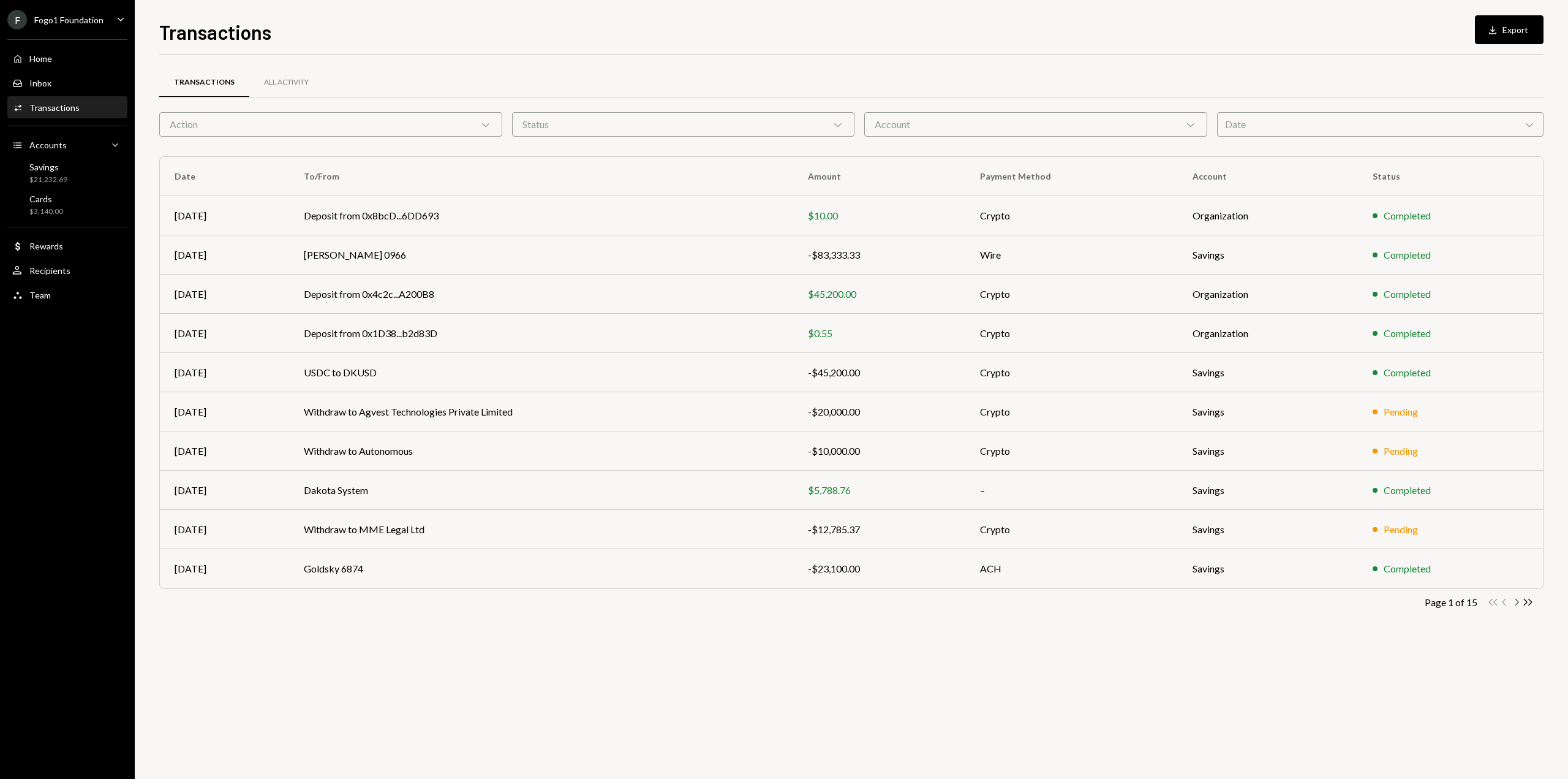
click at [1515, 599] on icon "Chevron Right" at bounding box center [1517, 602] width 12 height 12
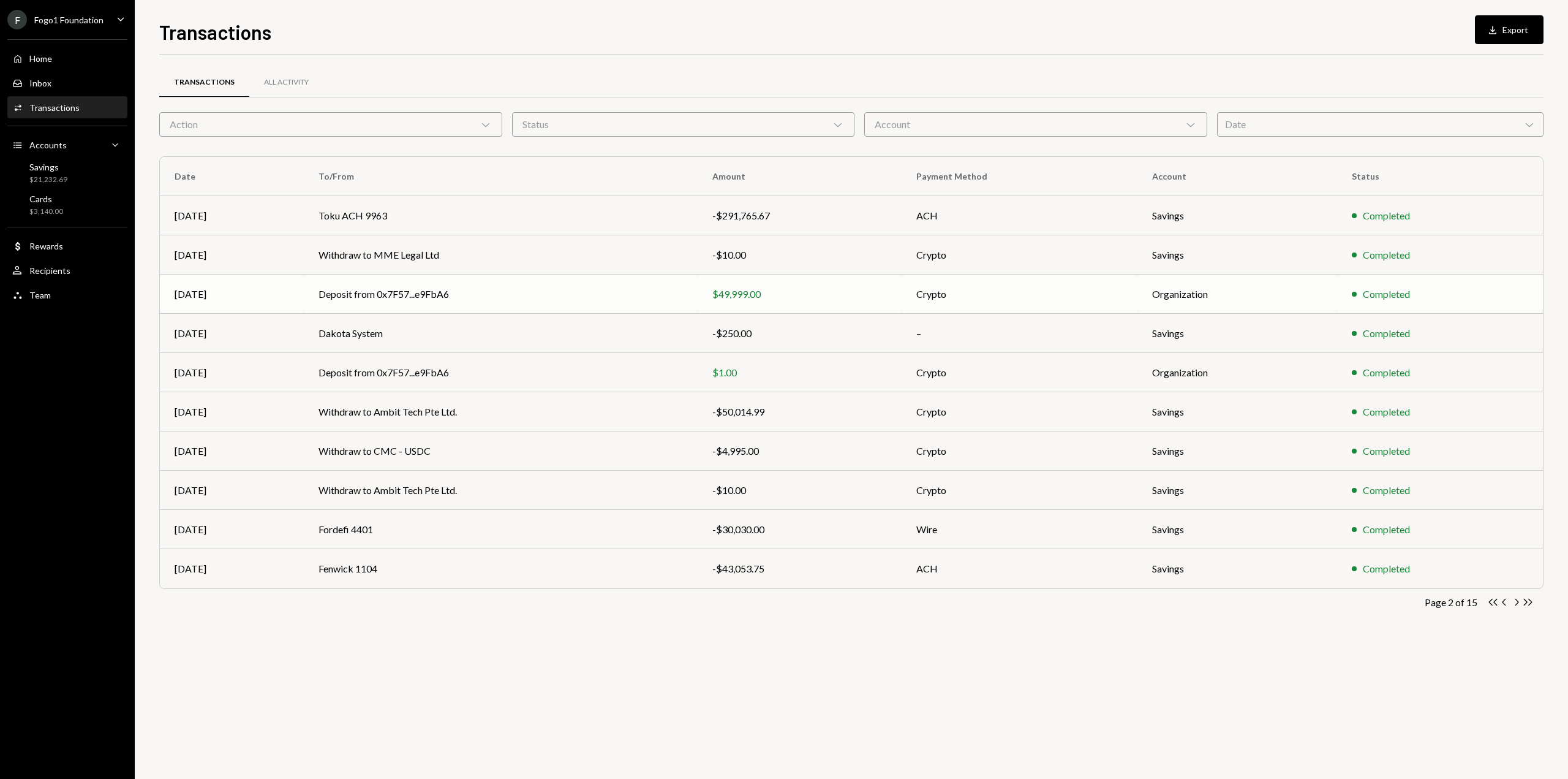
click at [739, 295] on div "$49,999.00" at bounding box center [800, 294] width 175 height 14
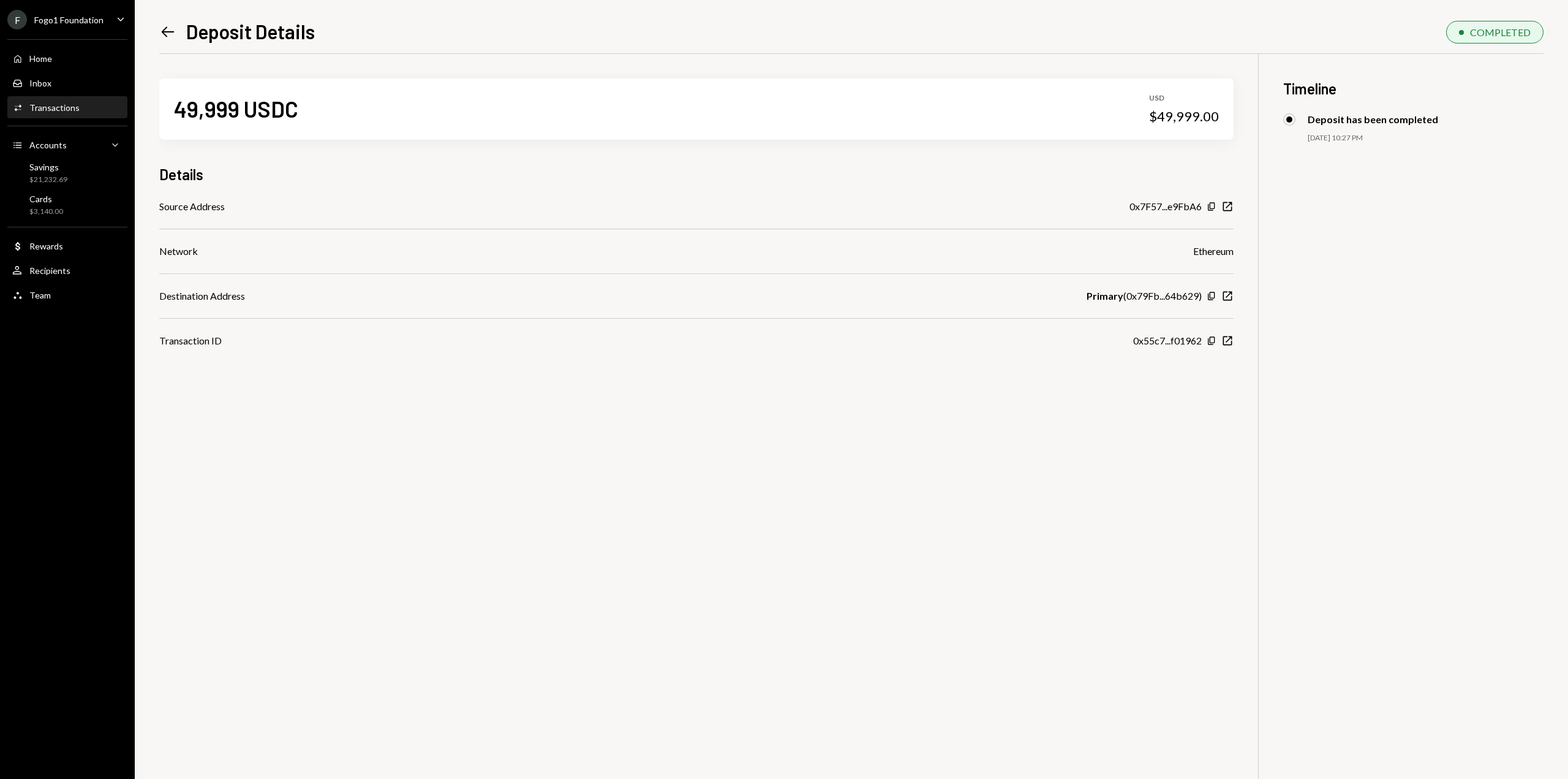
click at [161, 38] on icon "Left Arrow" at bounding box center [168, 32] width 17 height 17
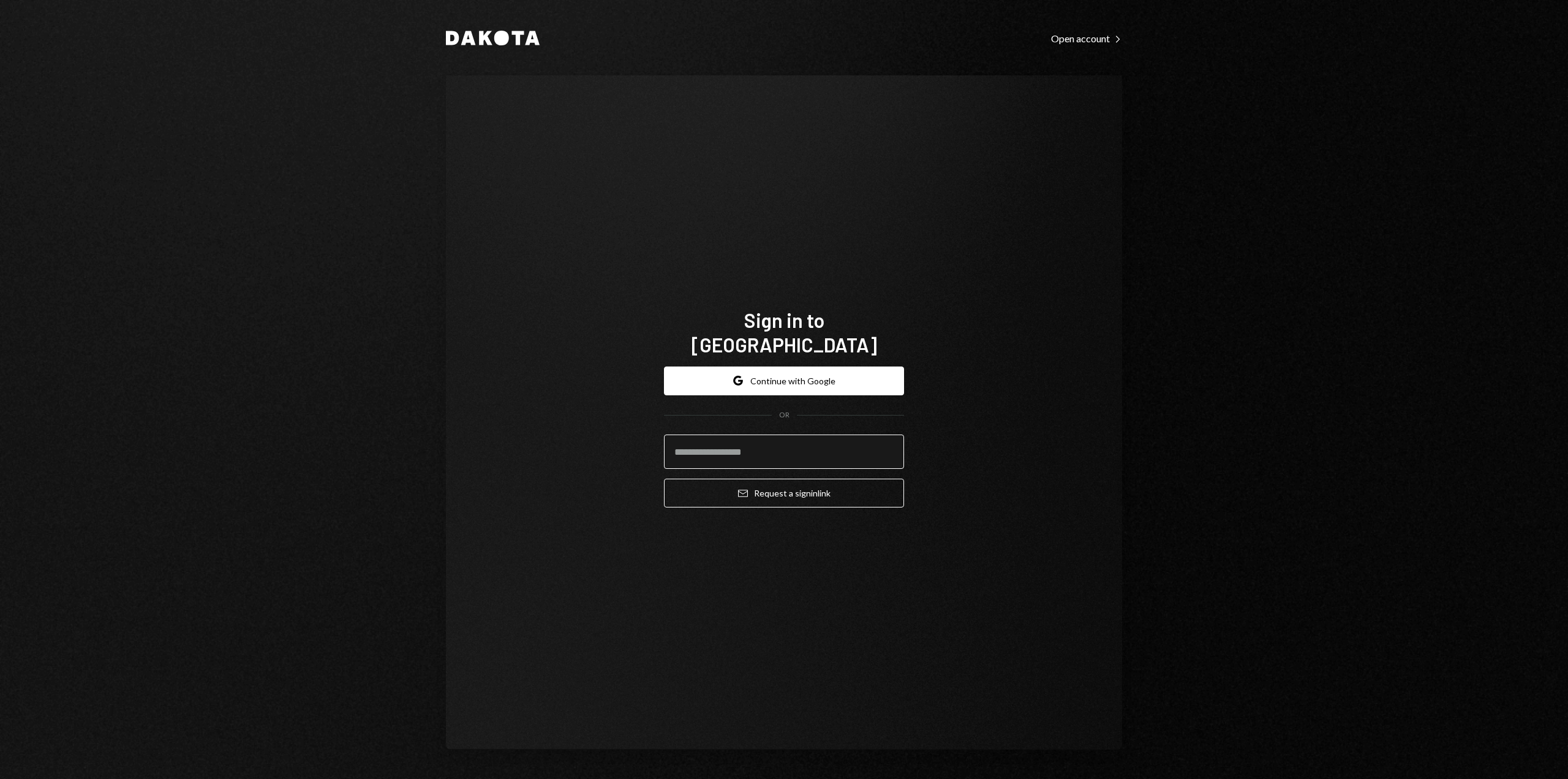
click at [842, 434] on input "email" at bounding box center [784, 452] width 240 height 35
type input "**********"
click at [811, 480] on button "Email Request a sign in link" at bounding box center [784, 493] width 240 height 29
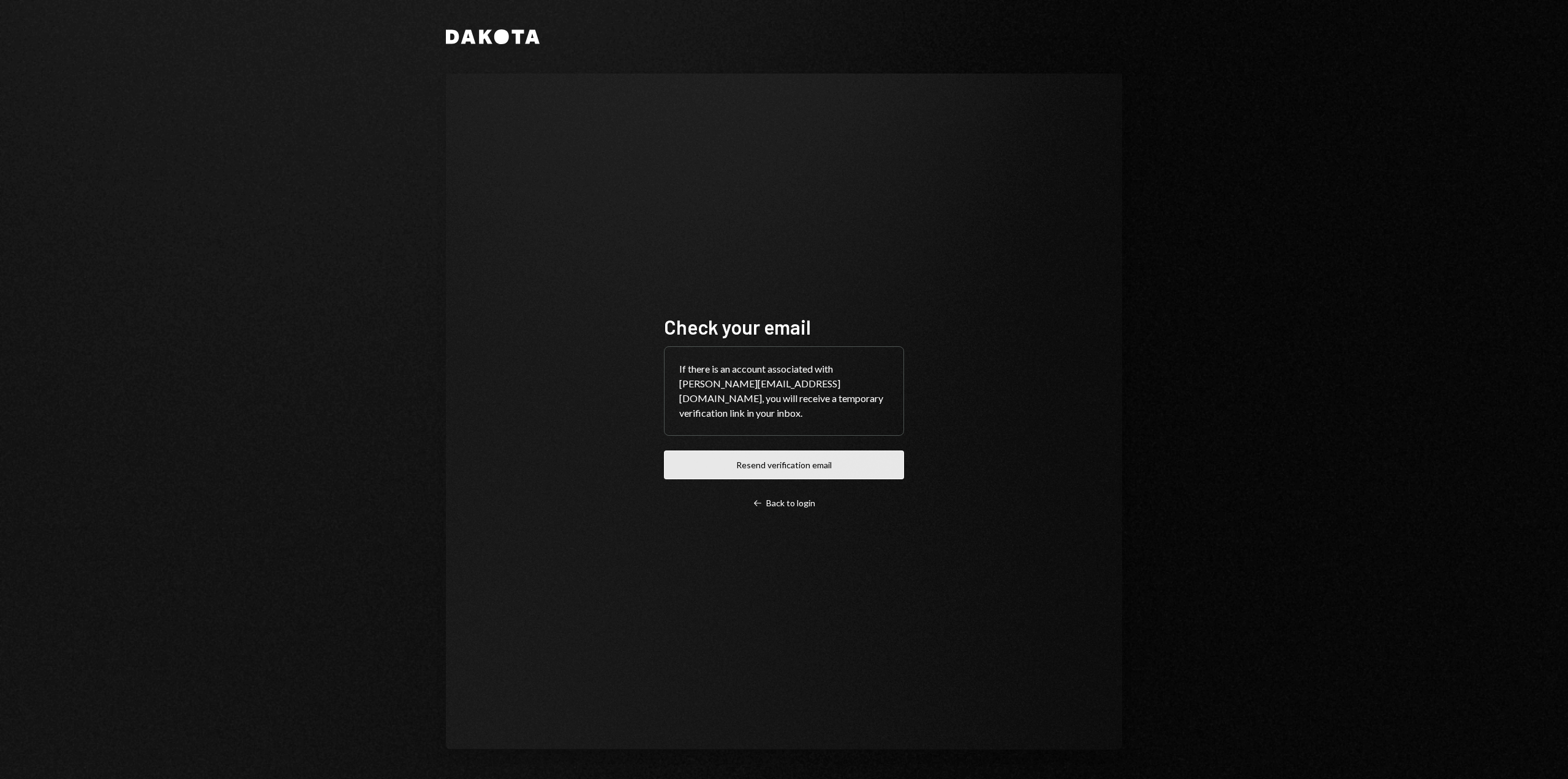
click at [832, 466] on button "Resend verification email" at bounding box center [784, 465] width 240 height 29
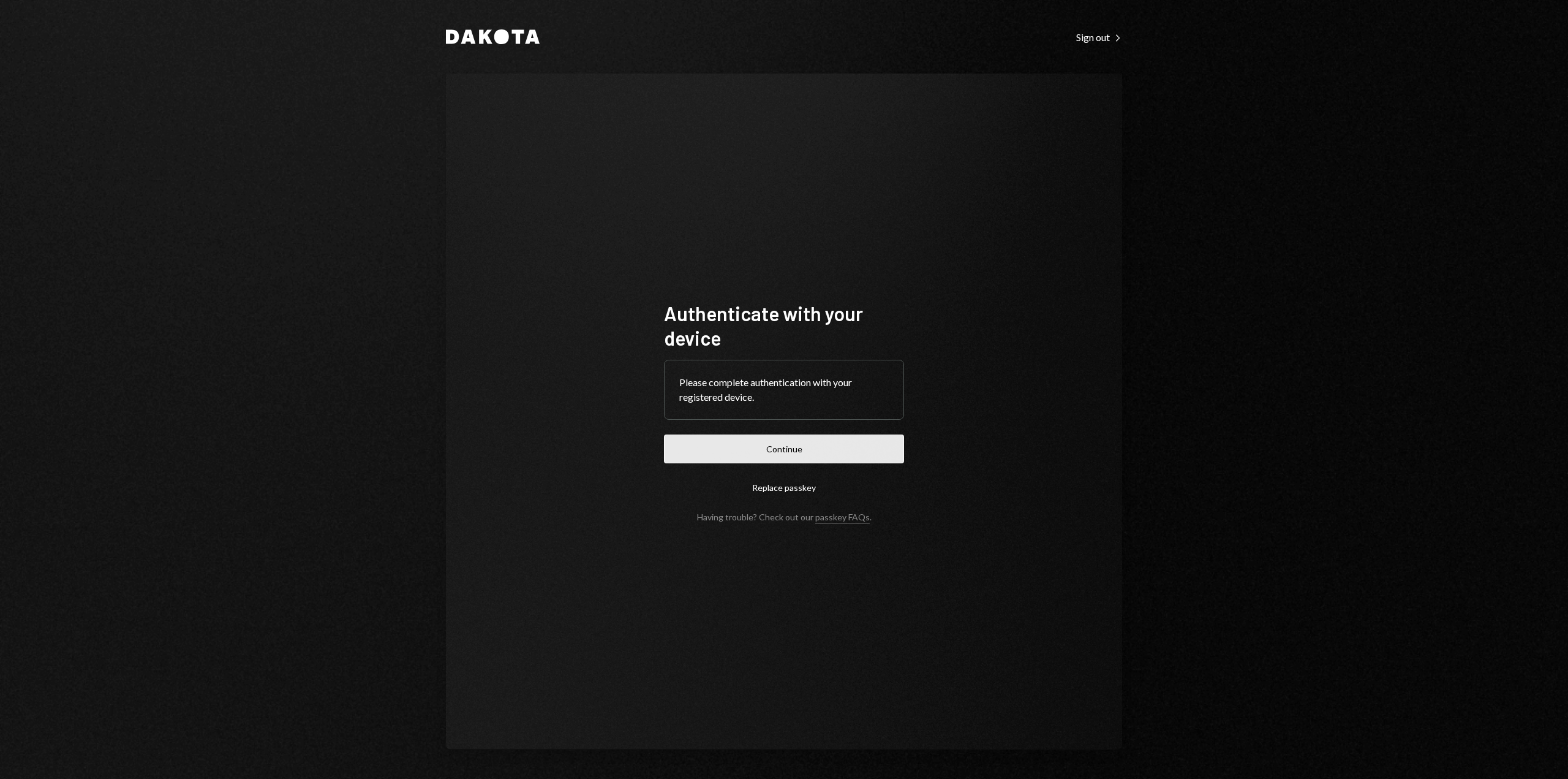
click at [704, 435] on button "Continue" at bounding box center [784, 449] width 240 height 29
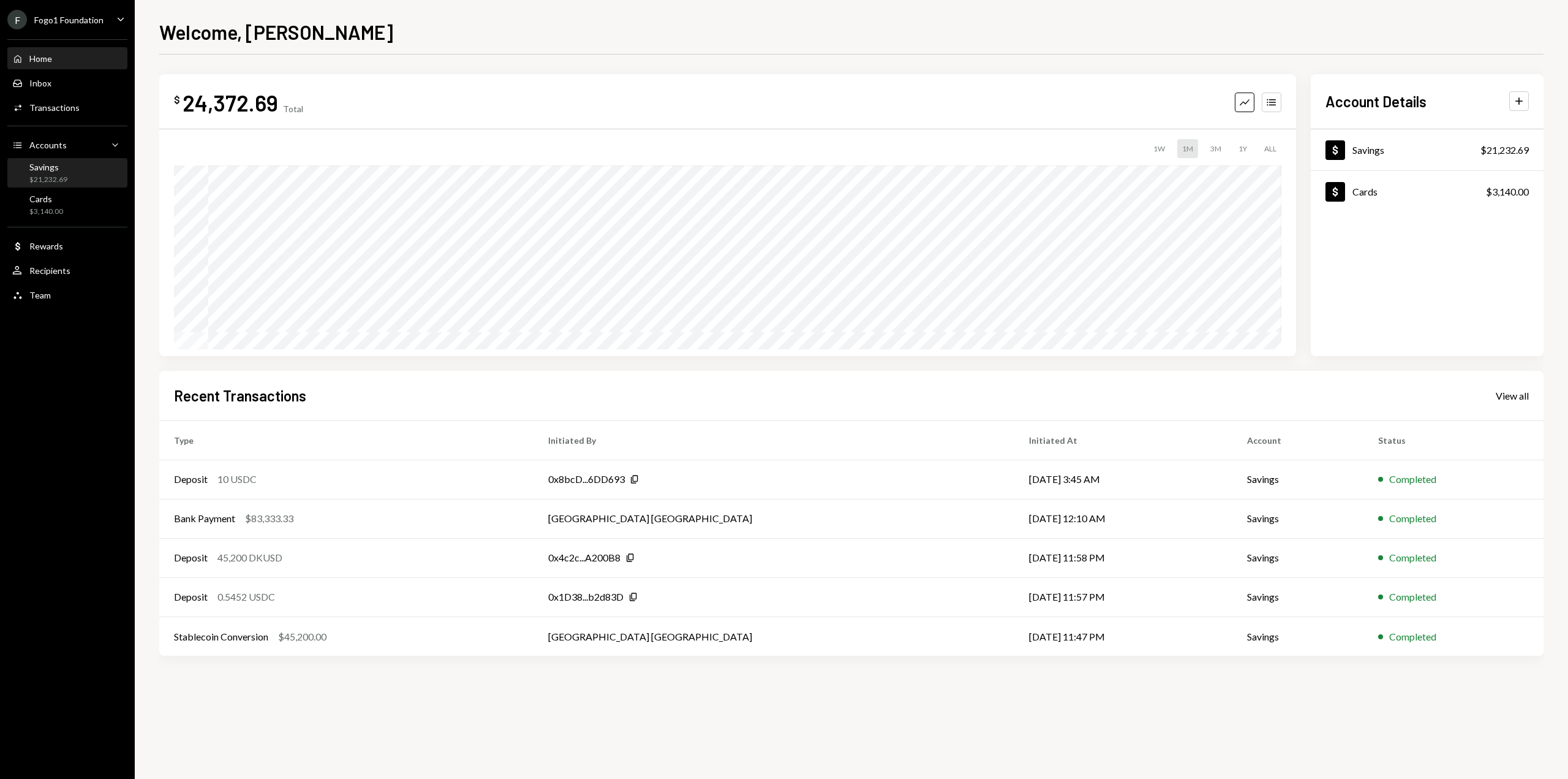
click at [35, 181] on div "$21,232.69" at bounding box center [48, 180] width 38 height 10
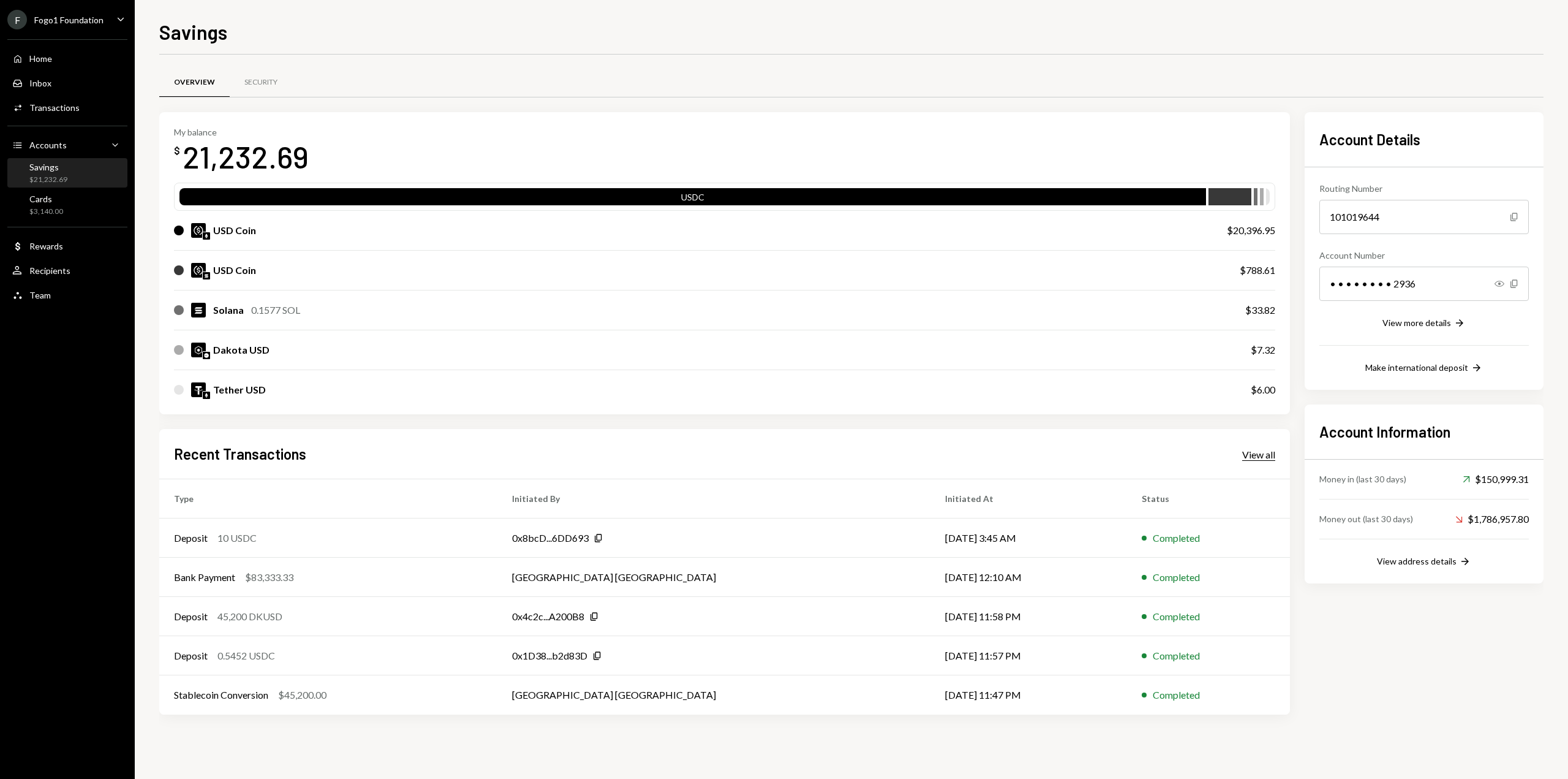
click at [1267, 454] on div "View all" at bounding box center [1259, 454] width 33 height 12
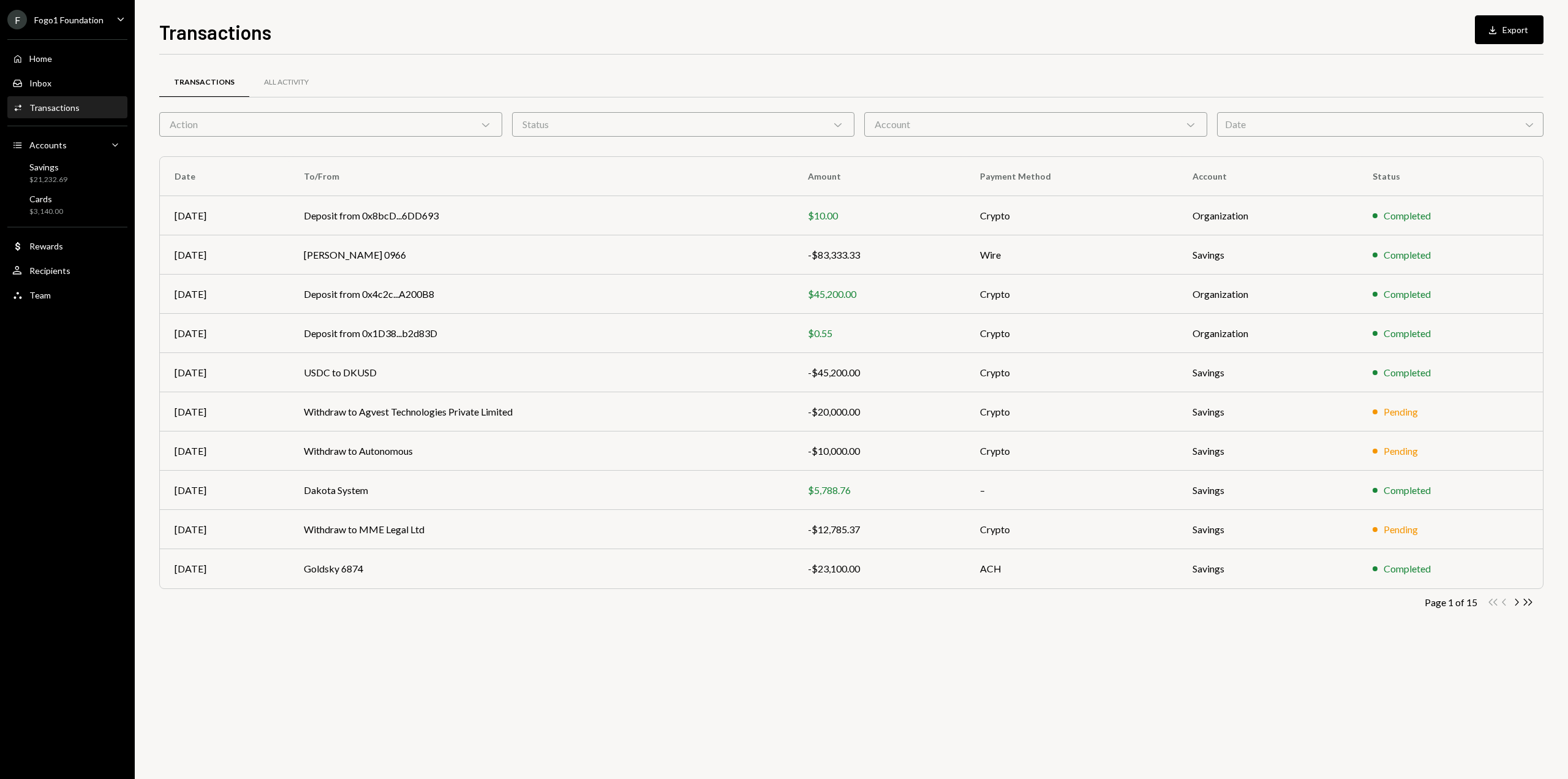
drag, startPoint x: 447, startPoint y: 515, endPoint x: 444, endPoint y: 617, distance: 102.0
click at [444, 618] on div "Transactions All Activity Action Chevron Down Status Chevron Down Account Chevr…" at bounding box center [852, 357] width 1385 height 565
click at [1517, 604] on icon "Chevron Right" at bounding box center [1517, 602] width 12 height 12
